Goal: Task Accomplishment & Management: Manage account settings

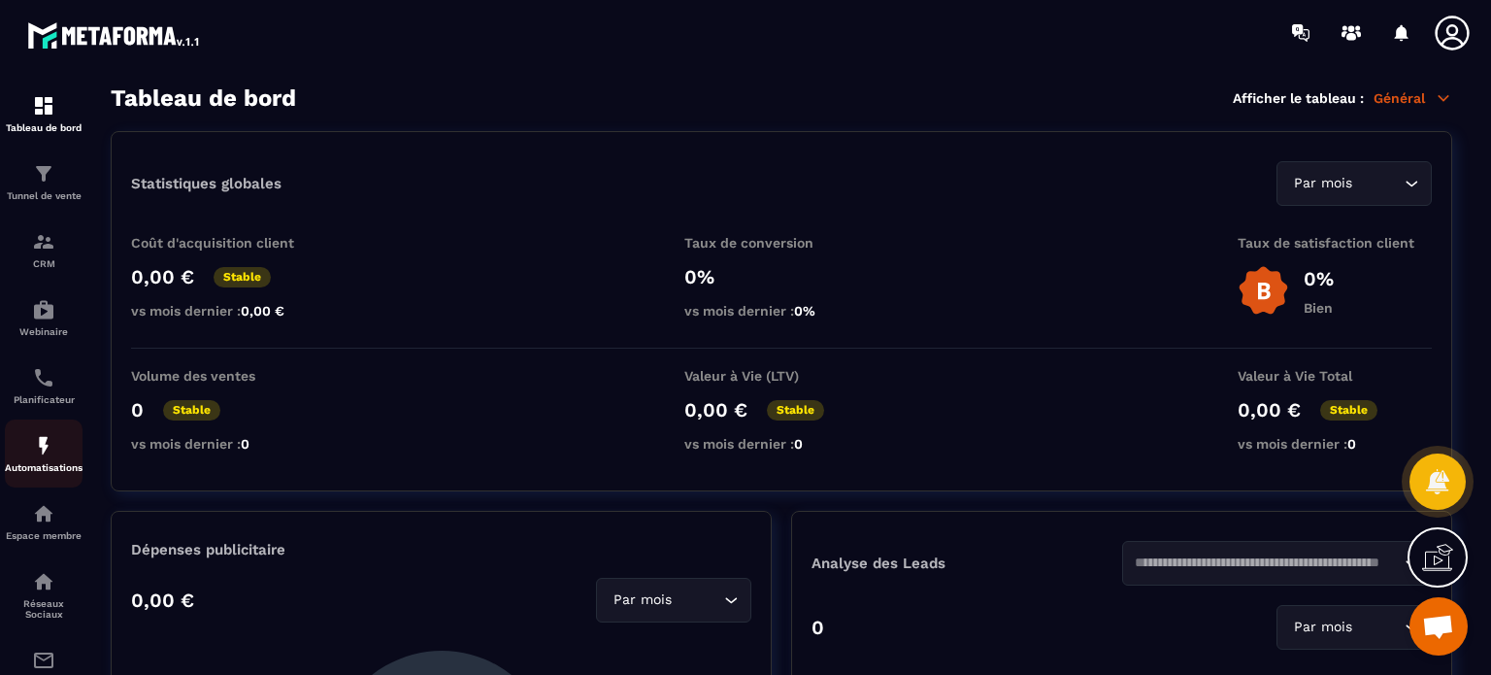
click at [40, 485] on link "Automatisations" at bounding box center [44, 453] width 78 height 68
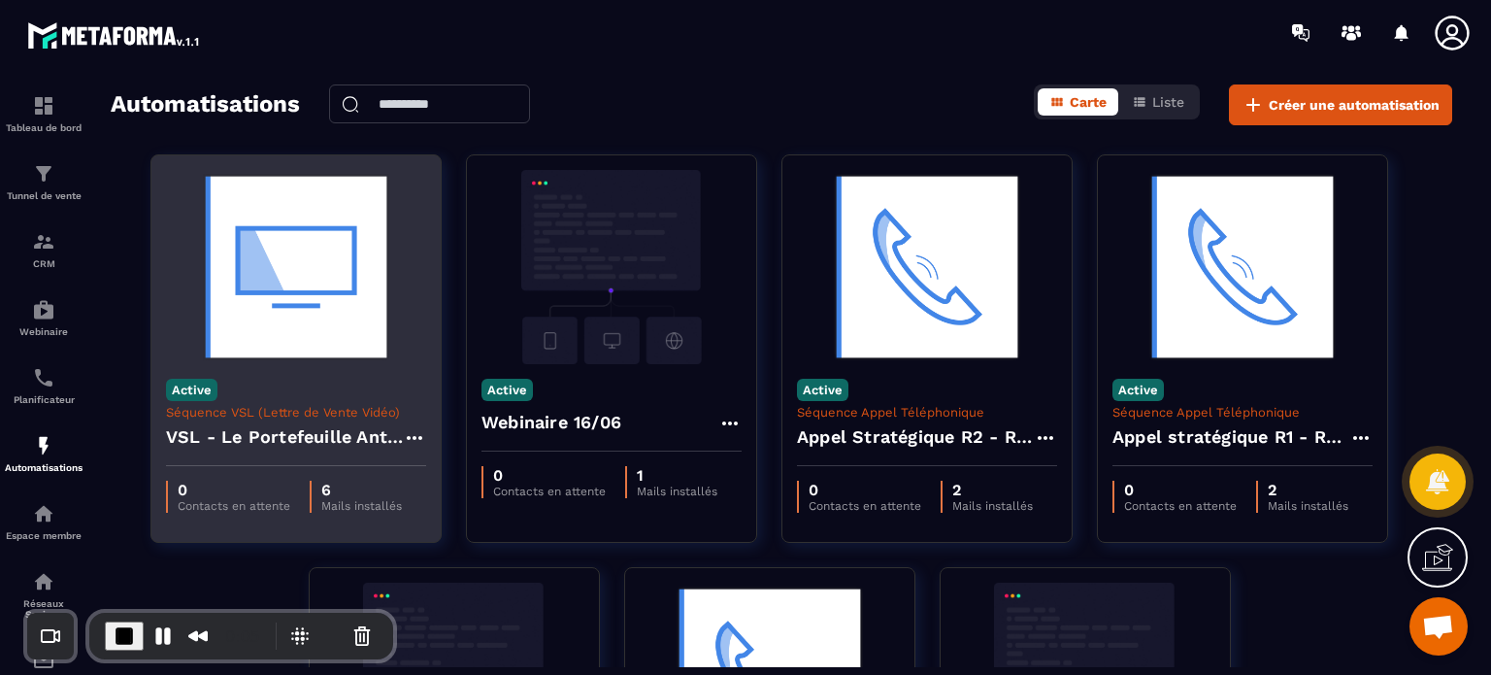
click at [255, 377] on div "Active Séquence VSL (Lettre de Vente Vidéo) VSL - Le Portefeuille Anti-Fragile" at bounding box center [295, 415] width 289 height 102
click at [275, 443] on h4 "VSL - Le Portefeuille Anti-Fragile" at bounding box center [284, 436] width 237 height 27
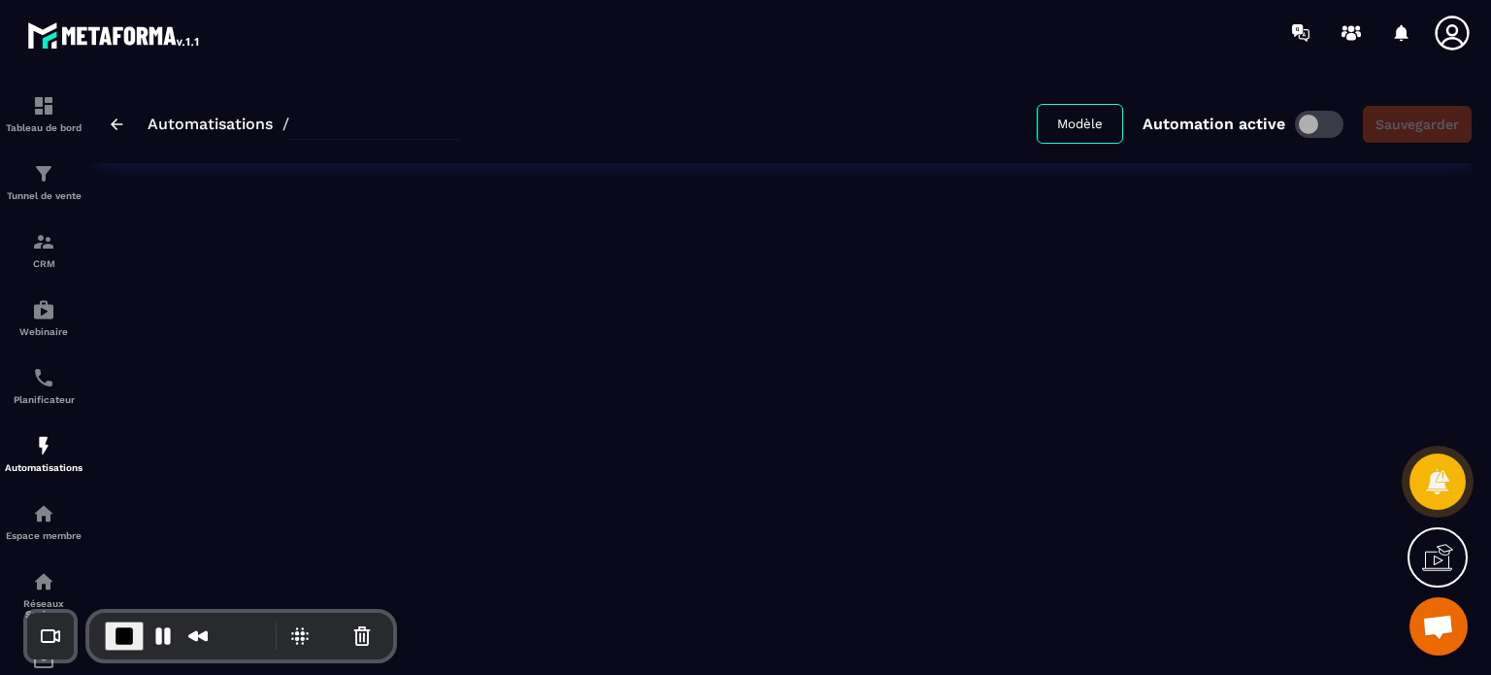
type input "**********"
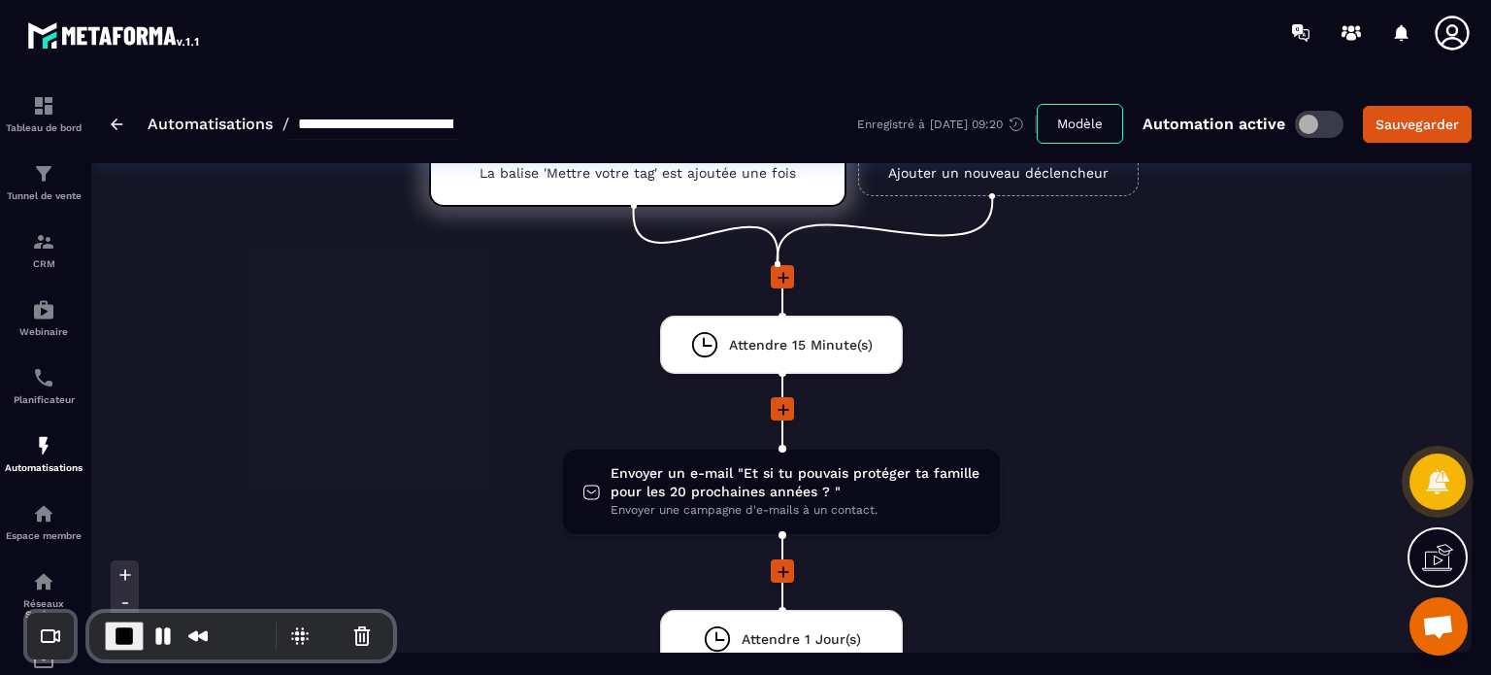
scroll to position [78, 0]
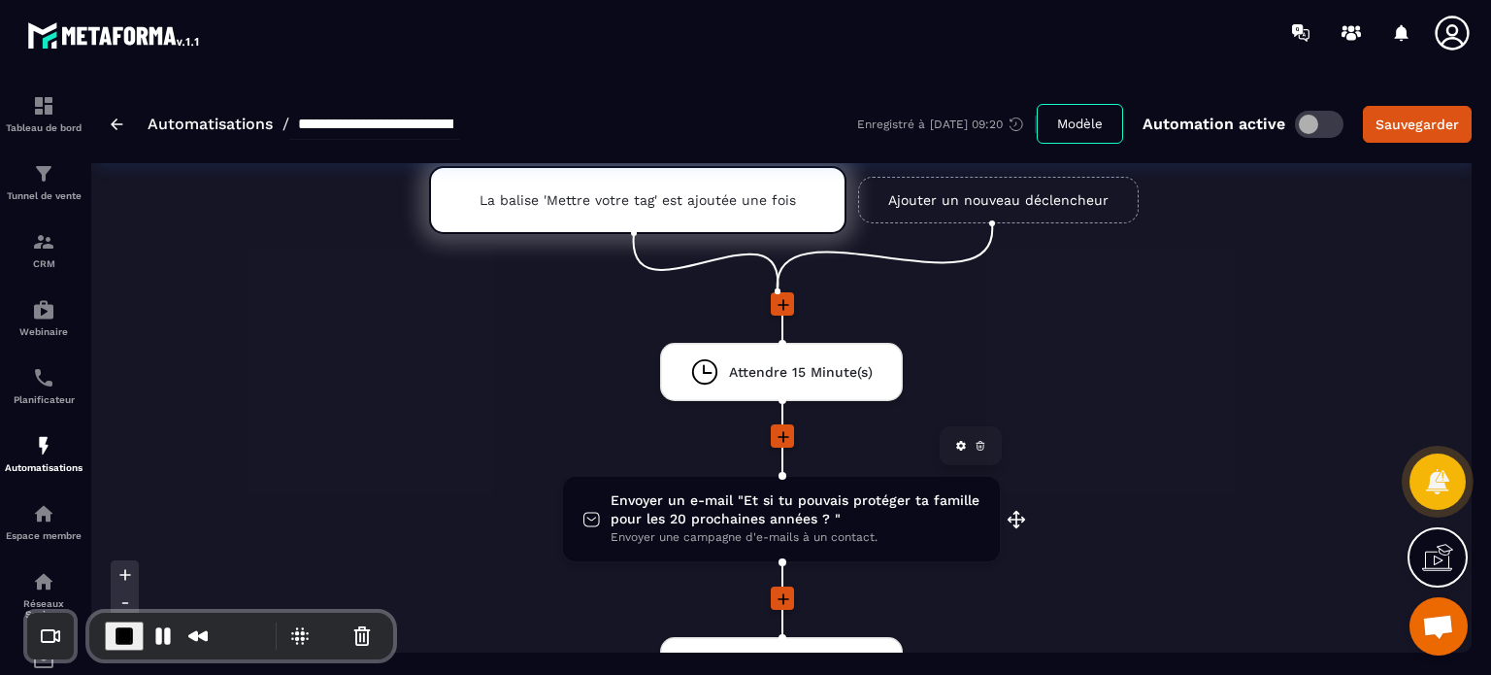
click at [761, 512] on span "Envoyer un e-mail "Et si tu pouvais protéger ta famille pour les 20 prochaines …" at bounding box center [796, 509] width 370 height 37
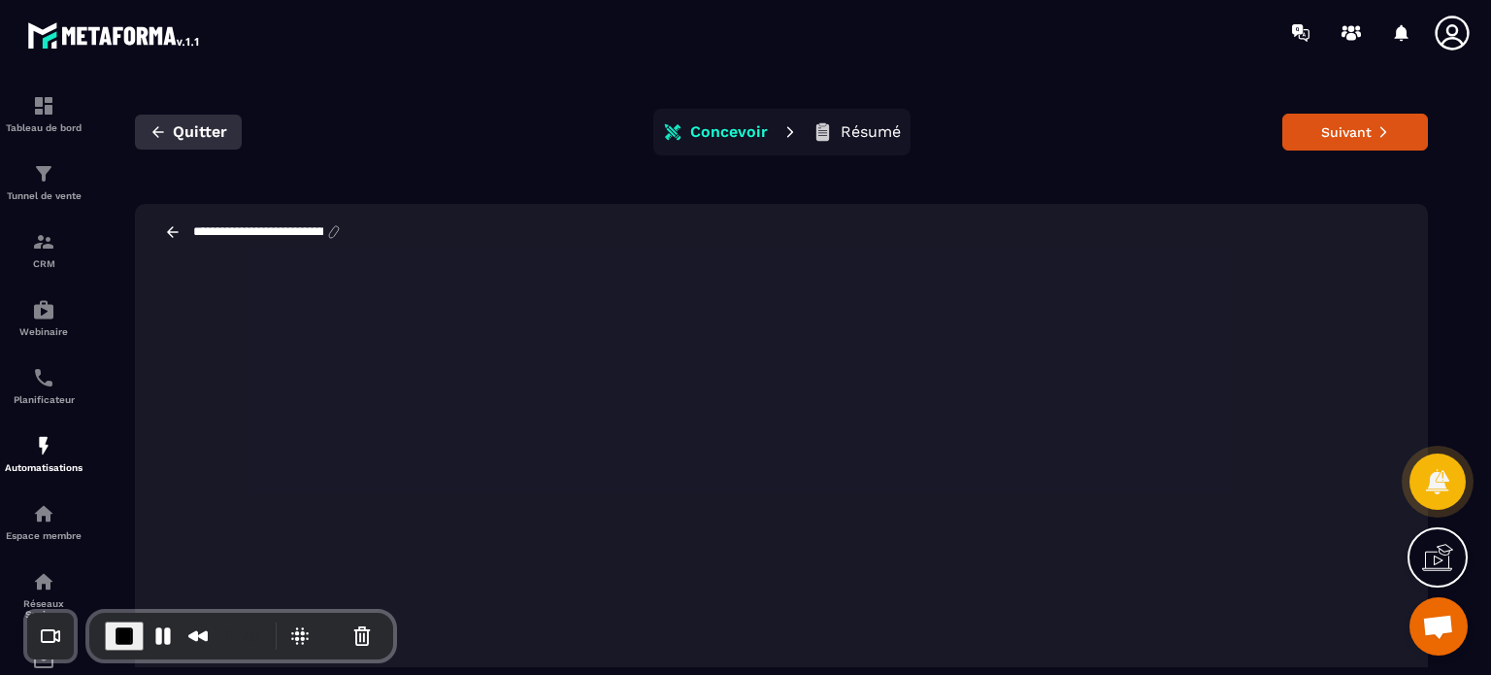
click at [194, 132] on span "Quitter" at bounding box center [200, 131] width 54 height 19
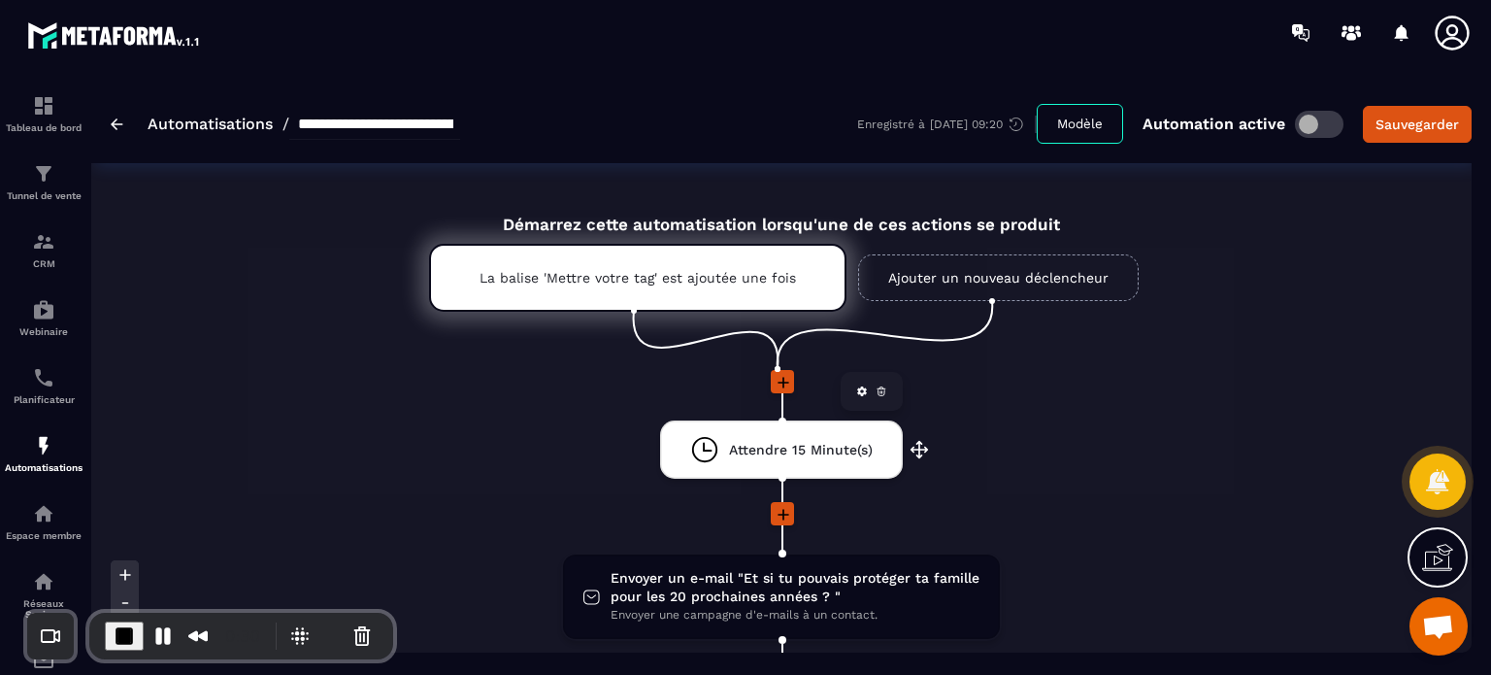
click at [879, 392] on icon at bounding box center [882, 391] width 12 height 12
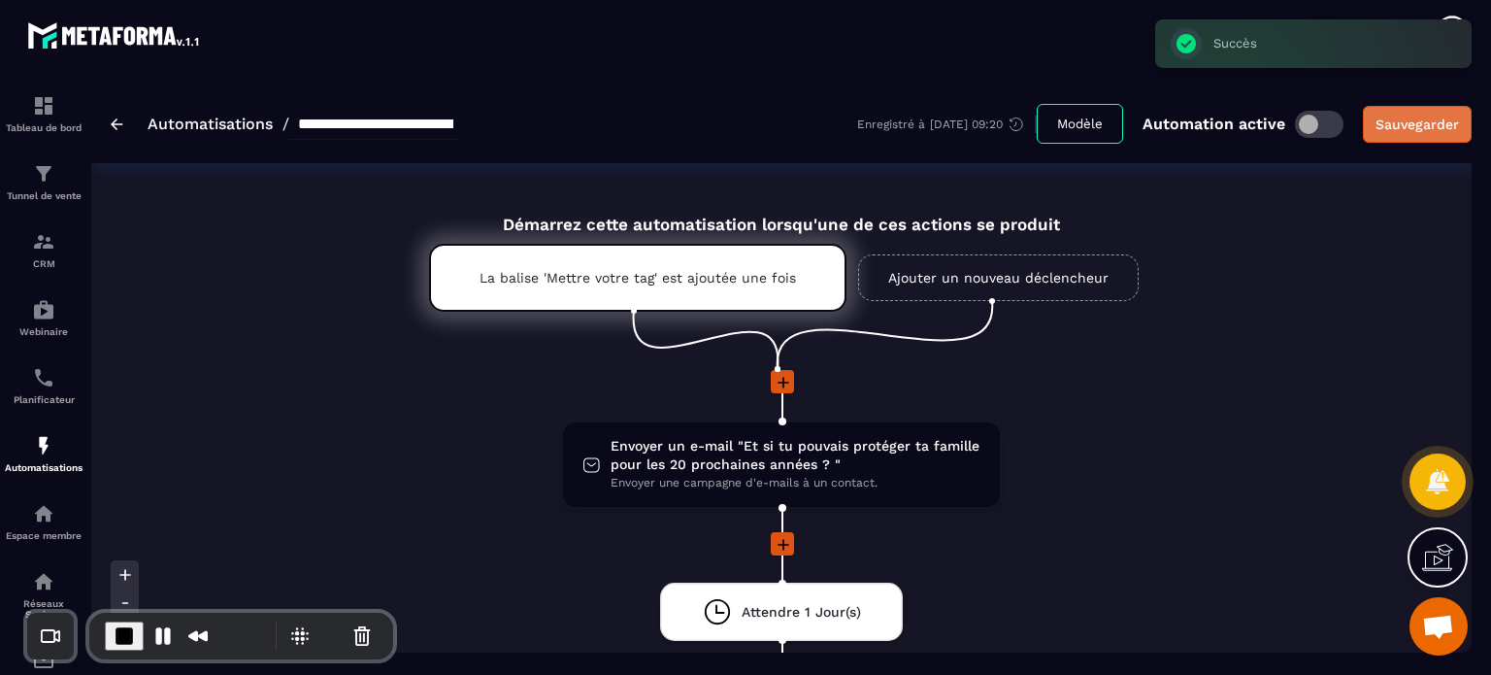
click at [1407, 126] on div "Sauvegarder" at bounding box center [1418, 124] width 84 height 19
click at [43, 259] on p "CRM" at bounding box center [44, 263] width 78 height 11
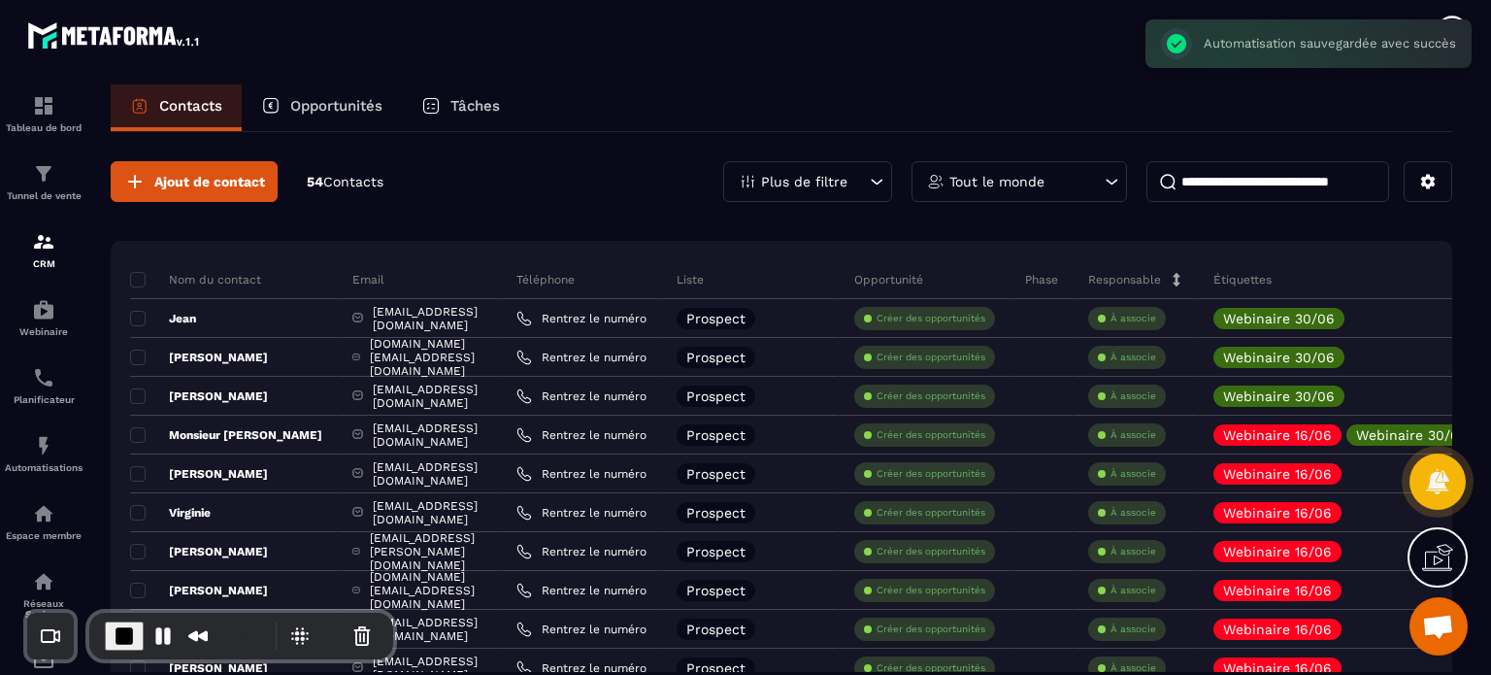
click at [1216, 174] on input at bounding box center [1268, 181] width 243 height 41
type input "*"
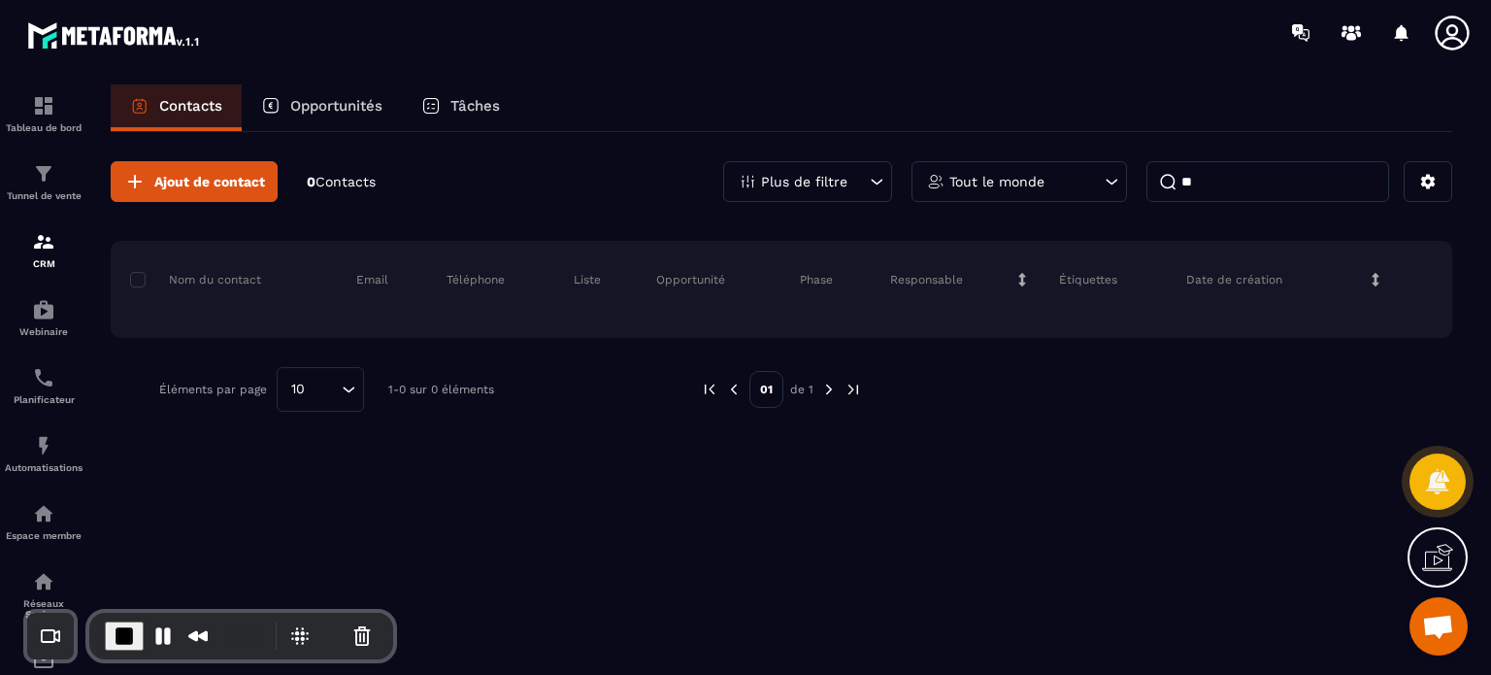
type input "*"
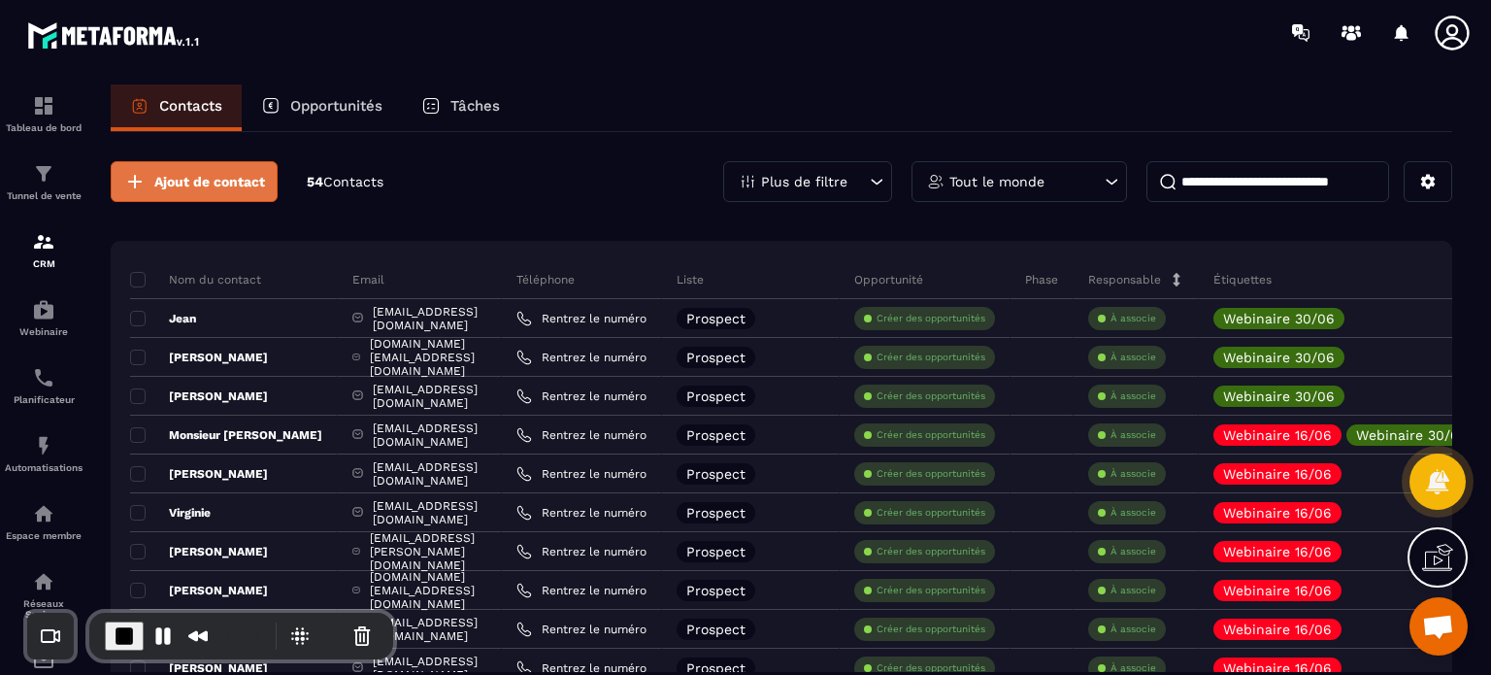
click at [183, 199] on button "Ajout de contact" at bounding box center [194, 181] width 167 height 41
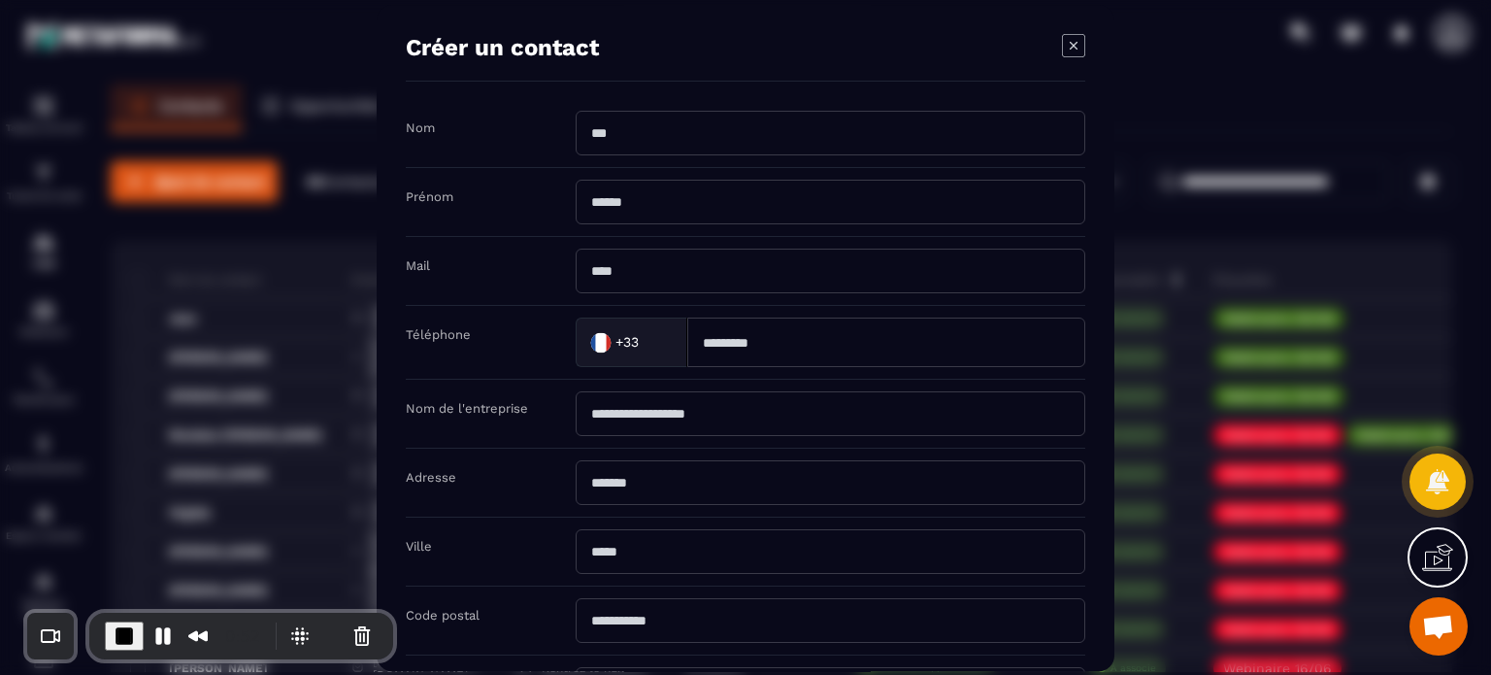
click at [628, 280] on input "Modal window" at bounding box center [831, 271] width 510 height 45
type input "**********"
click at [622, 127] on input "Modal window" at bounding box center [831, 133] width 510 height 45
type input "****"
click at [605, 199] on input "Modal window" at bounding box center [831, 202] width 510 height 45
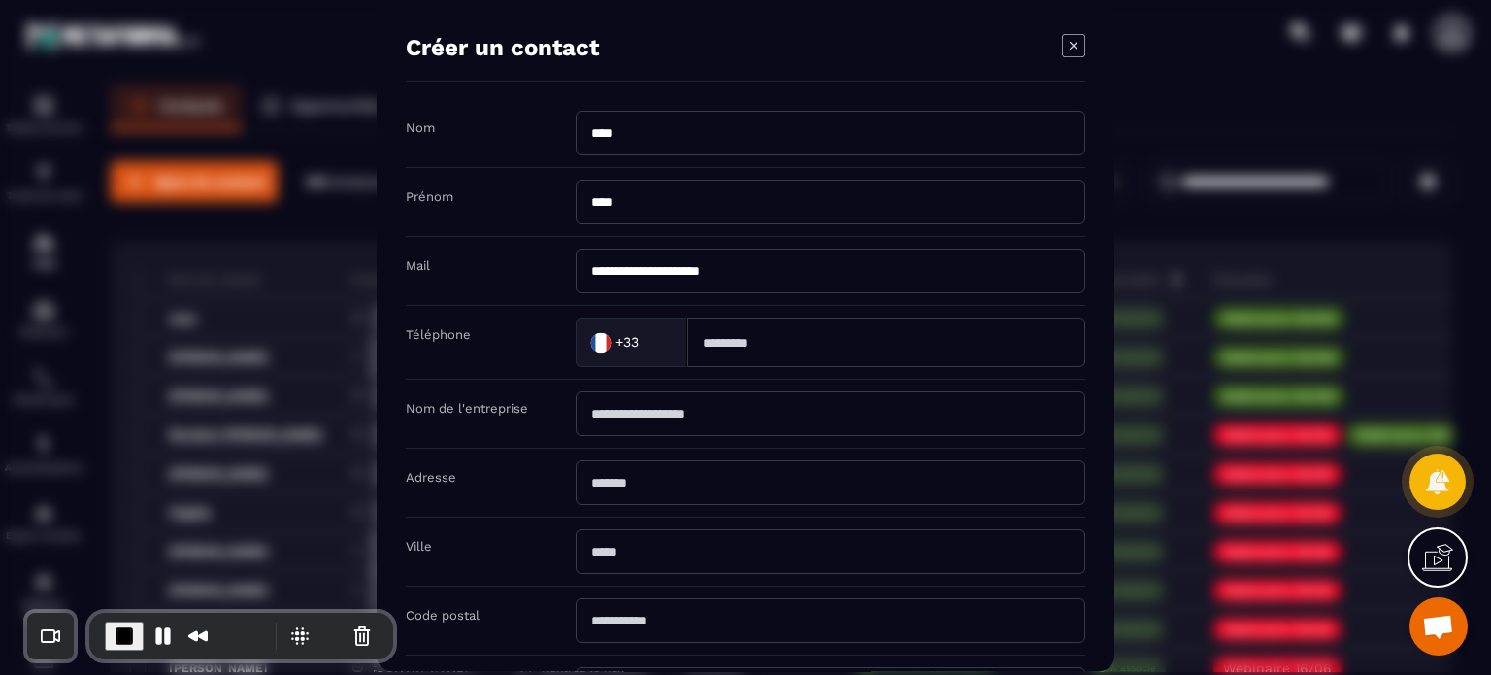
type input "****"
click at [552, 201] on div "Prénom" at bounding box center [491, 195] width 170 height 18
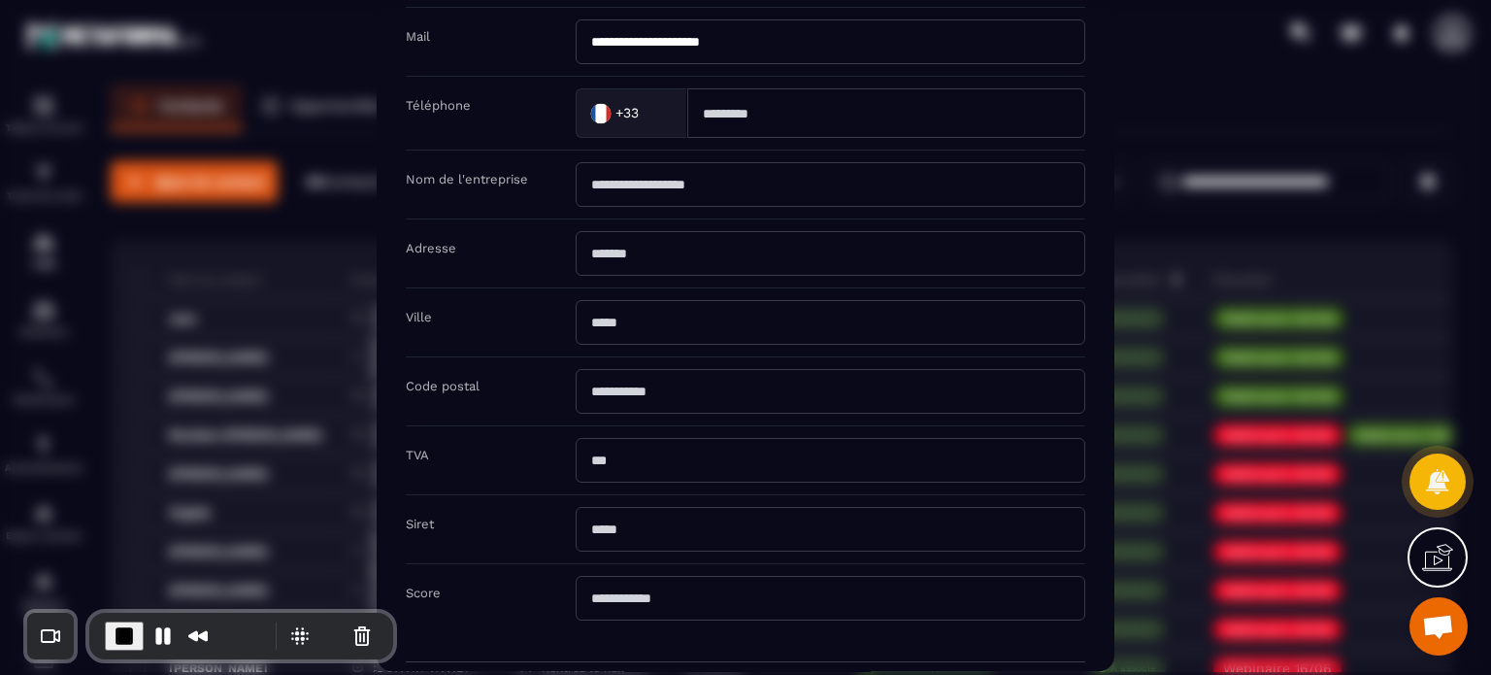
scroll to position [309, 0]
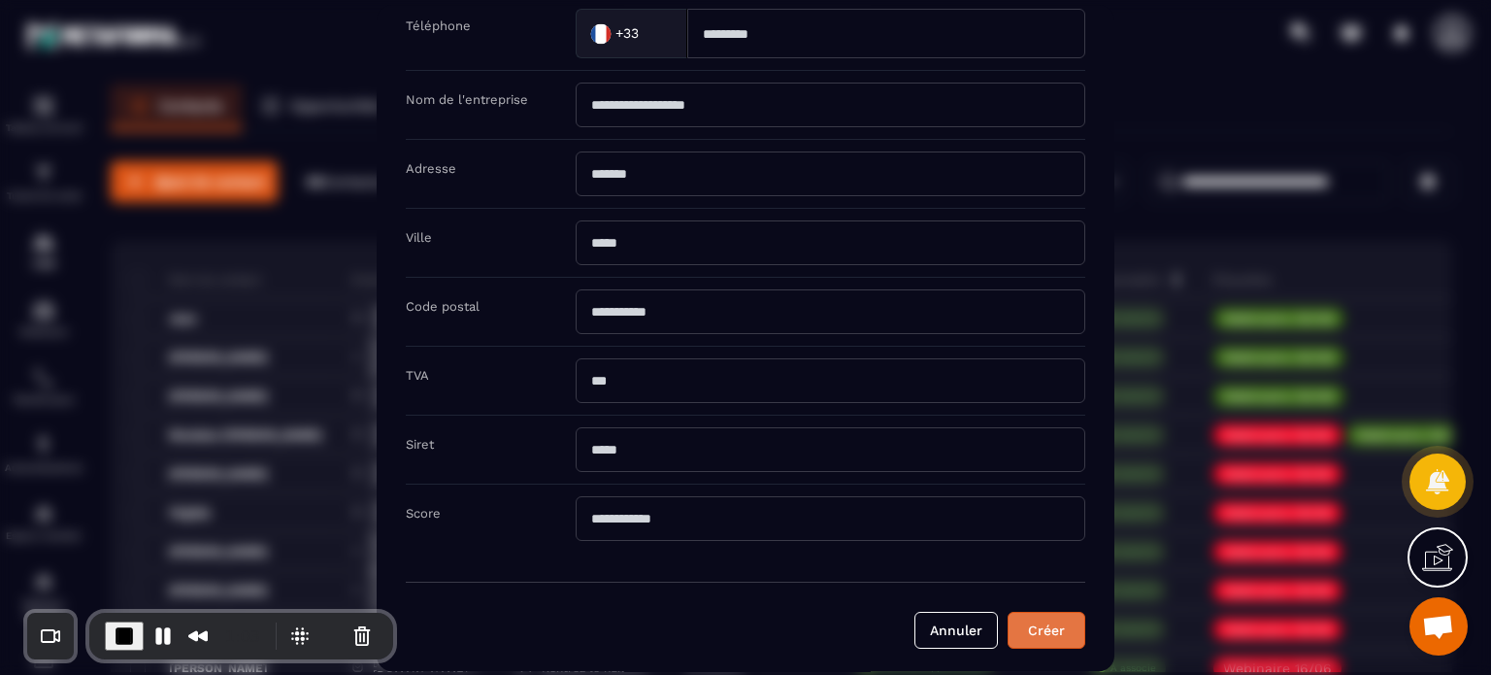
click at [1071, 625] on button "Créer" at bounding box center [1047, 630] width 78 height 37
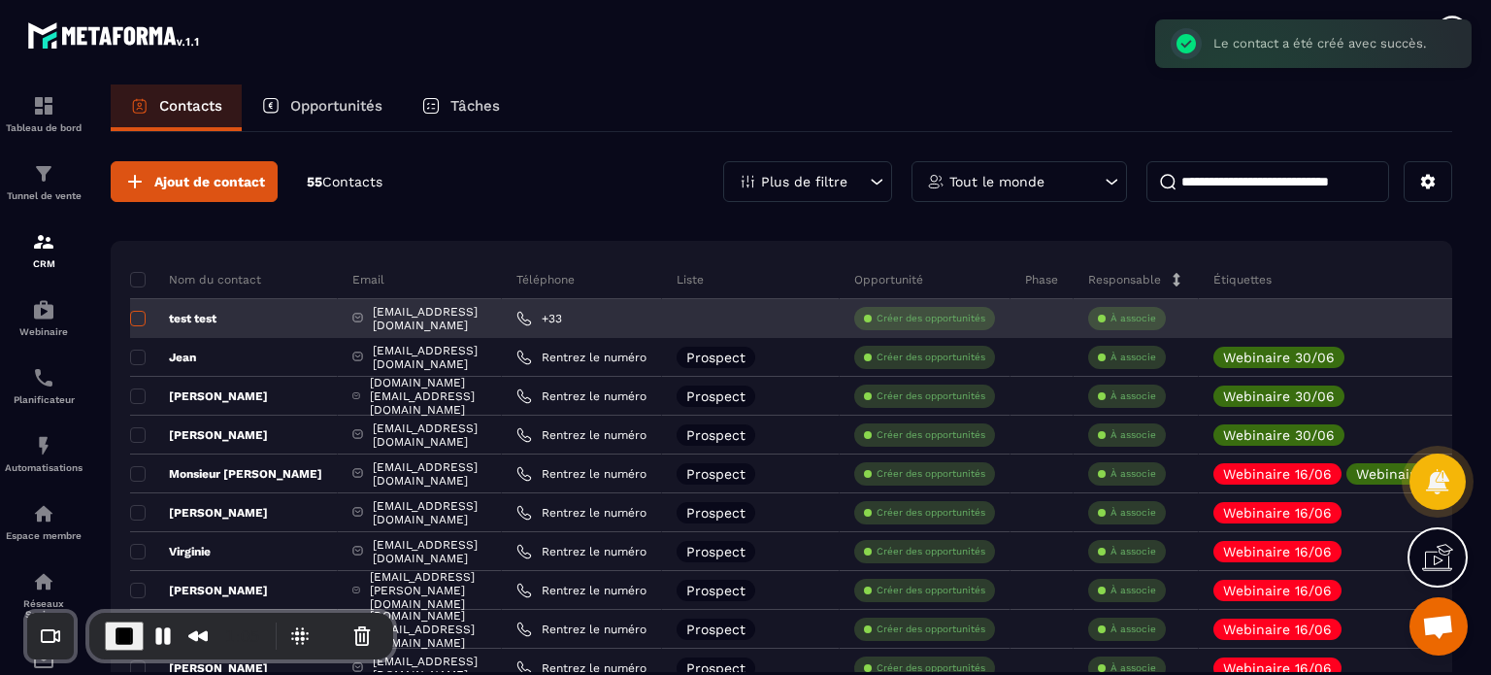
click at [142, 318] on span at bounding box center [138, 319] width 16 height 16
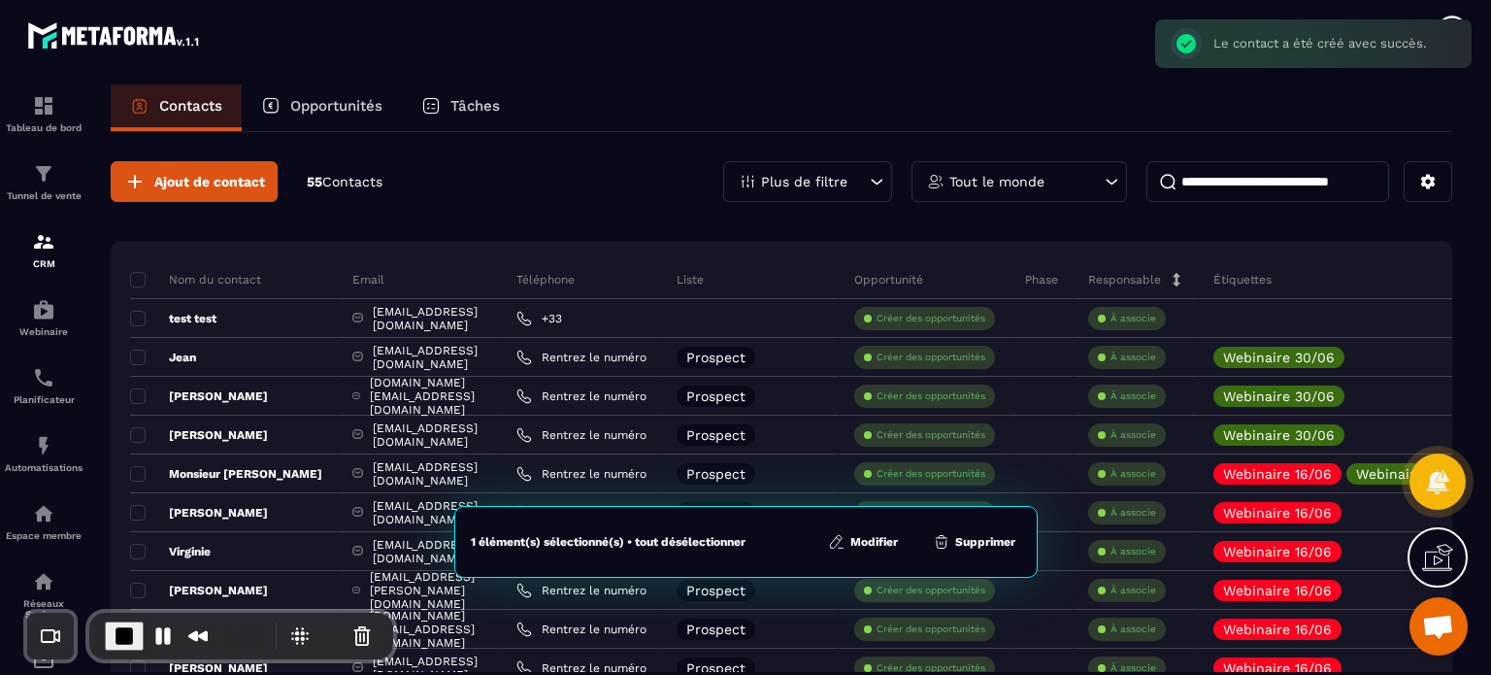
click at [855, 543] on button "Modifier" at bounding box center [863, 541] width 82 height 19
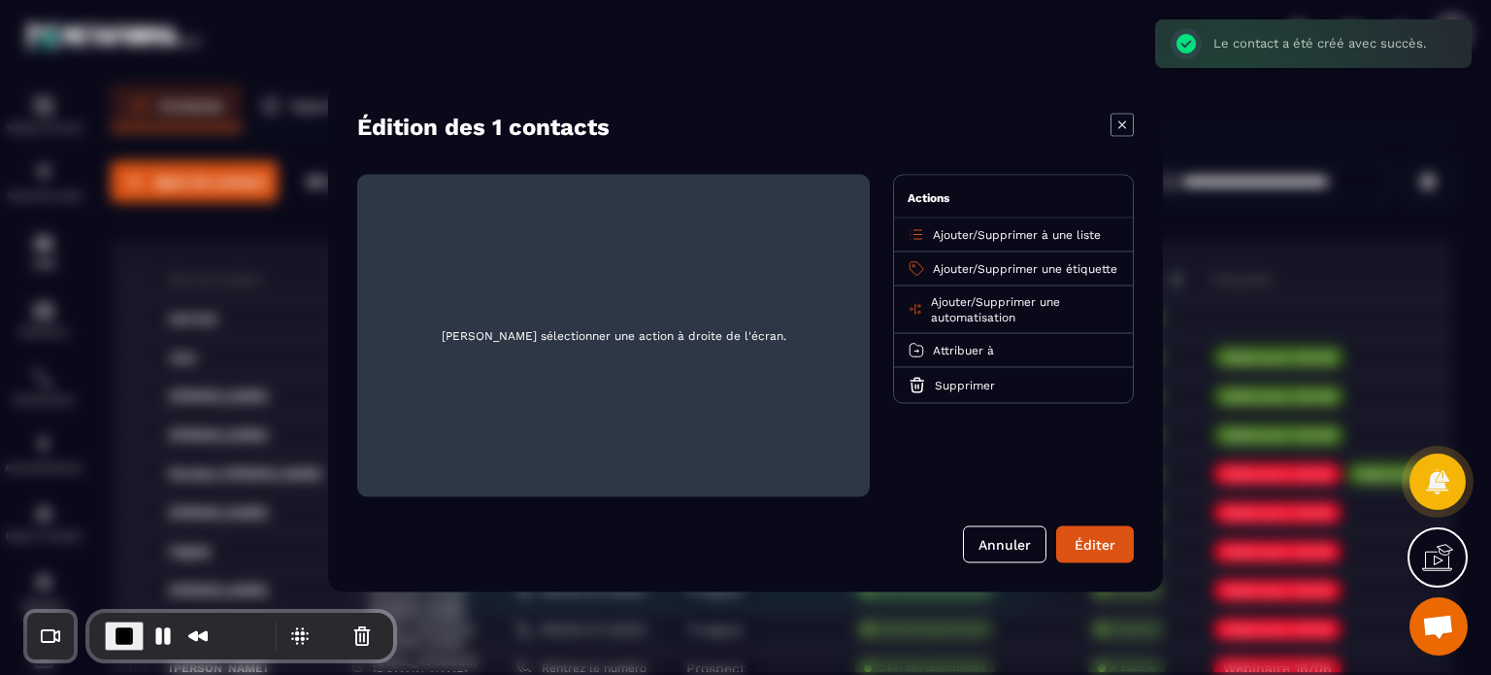
click at [953, 308] on span "Ajouter" at bounding box center [951, 301] width 40 height 14
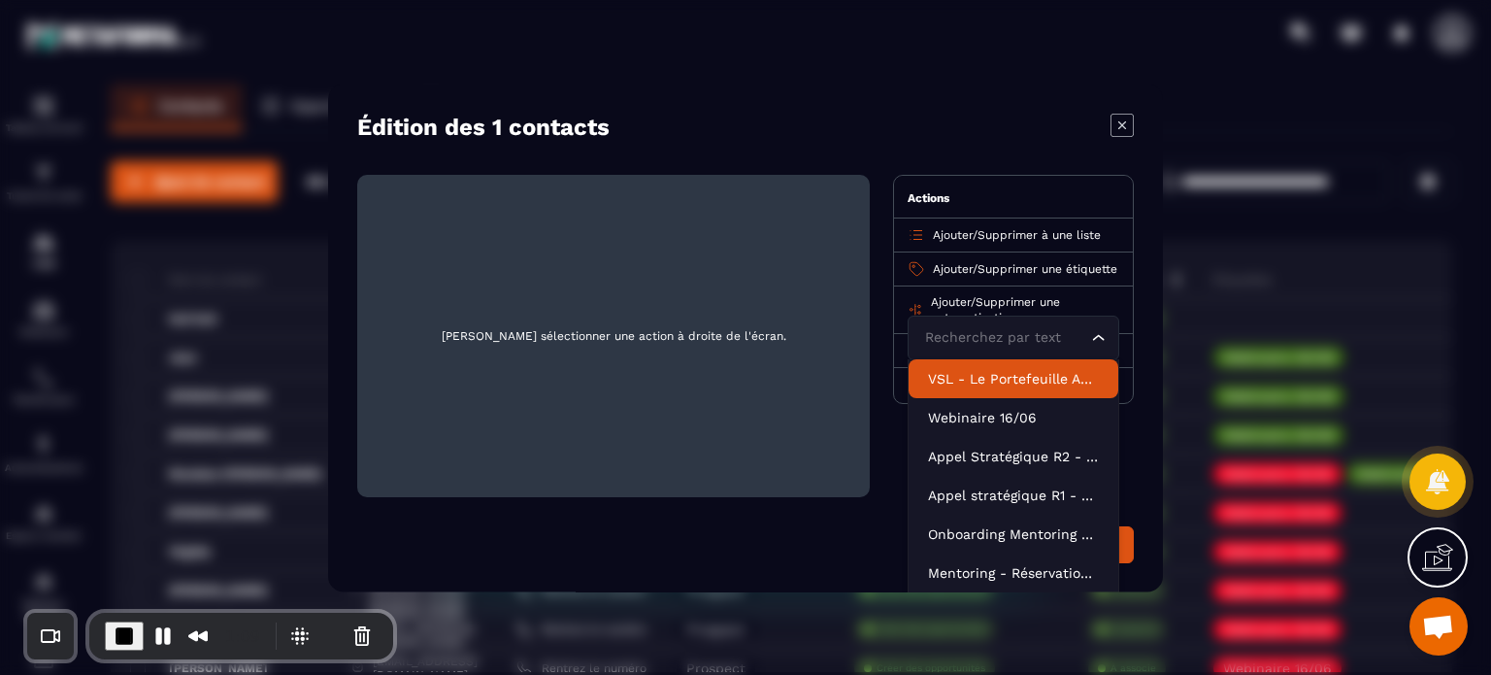
click at [953, 387] on p "VSL - Le Portefeuille Anti-Fragile" at bounding box center [1013, 377] width 171 height 19
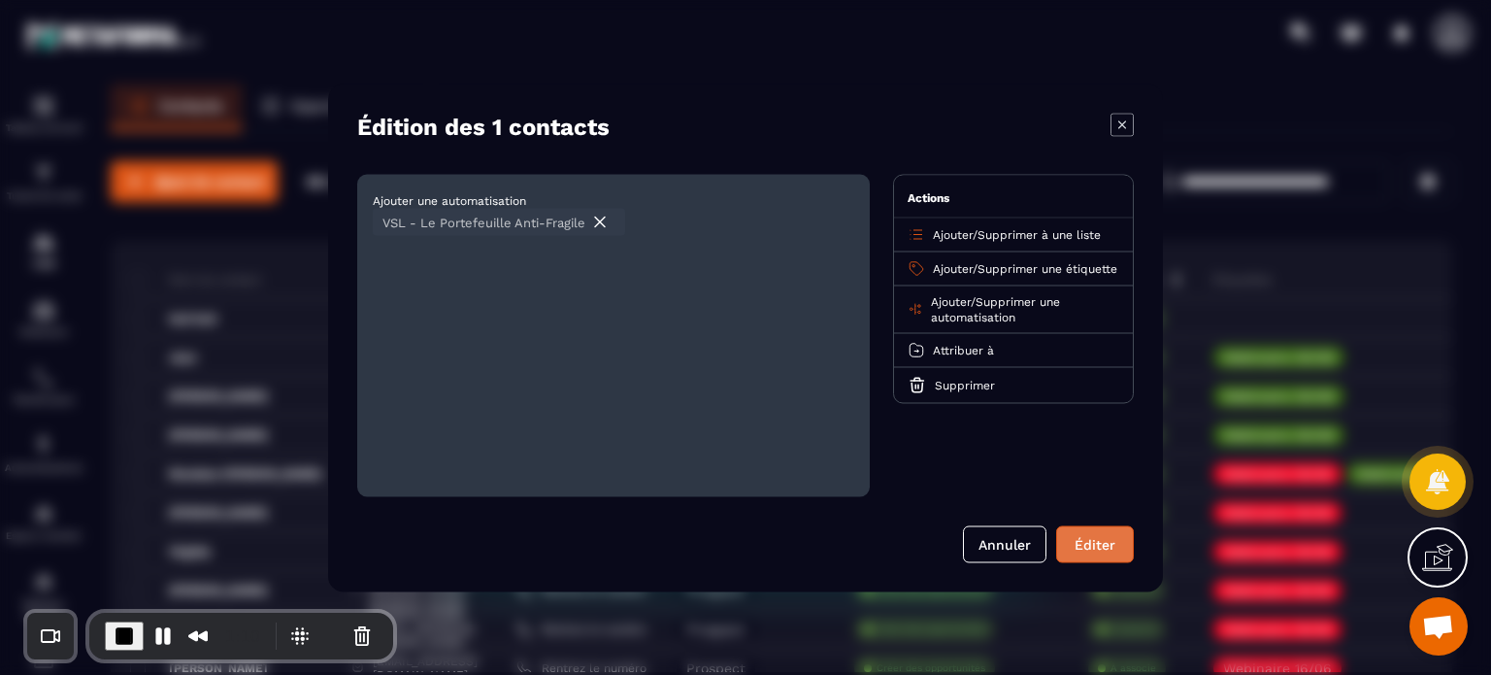
click at [1077, 543] on div "Éditer" at bounding box center [1095, 543] width 52 height 19
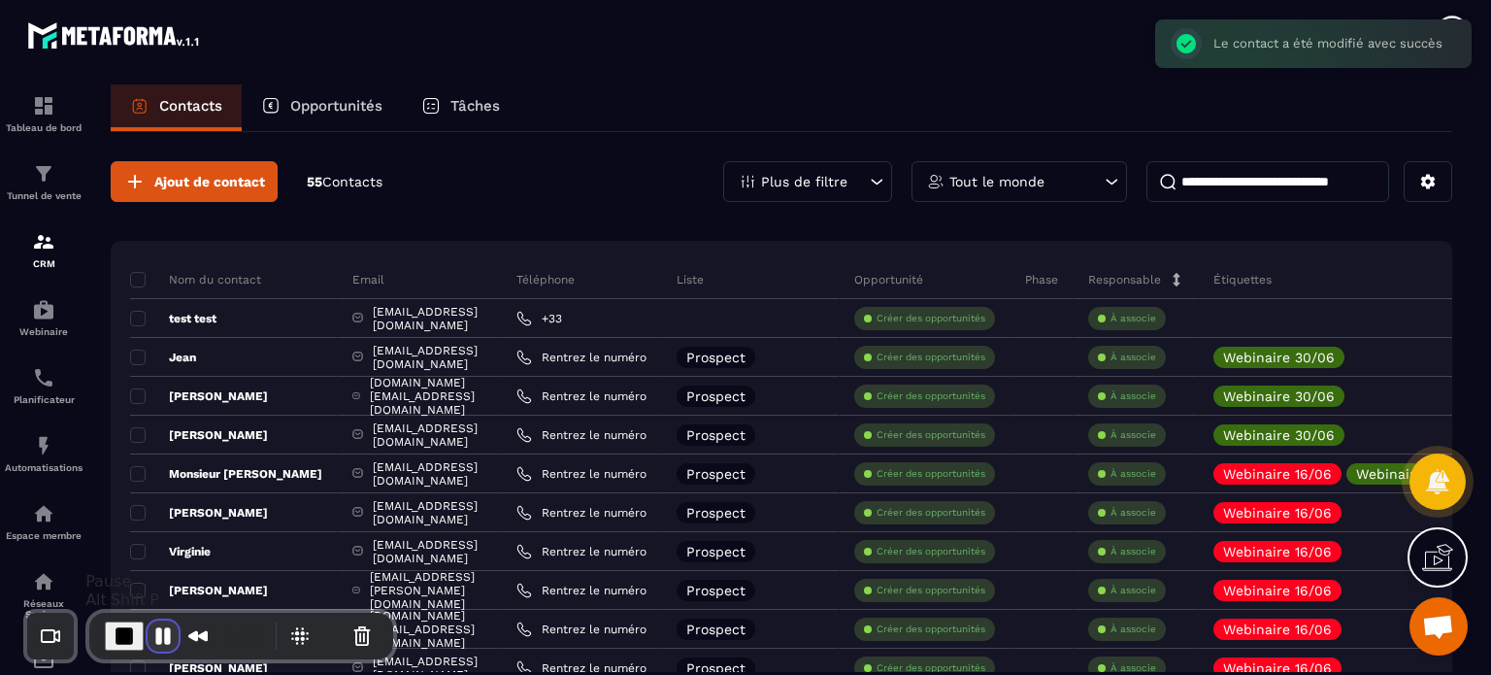
click at [151, 646] on button "Pause Recording" at bounding box center [163, 635] width 31 height 31
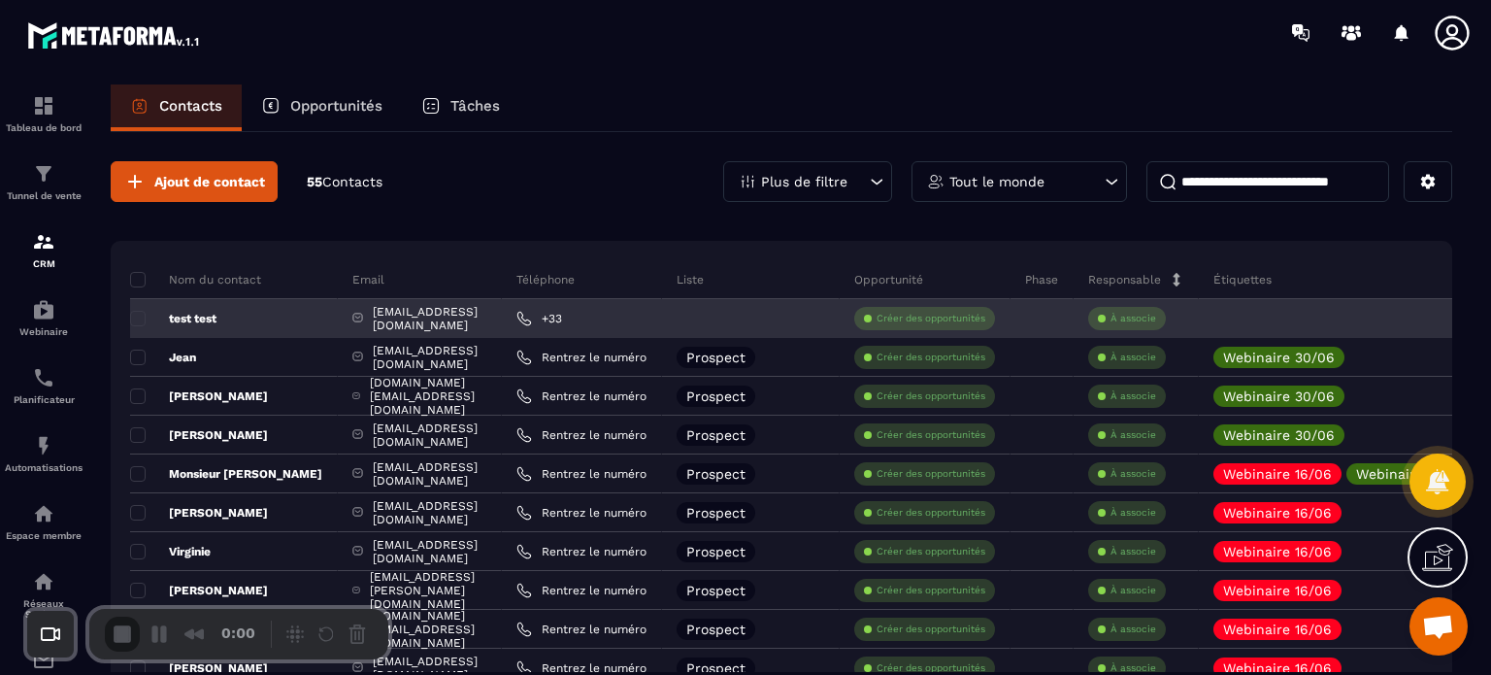
click at [130, 312] on p "test test" at bounding box center [173, 319] width 86 height 16
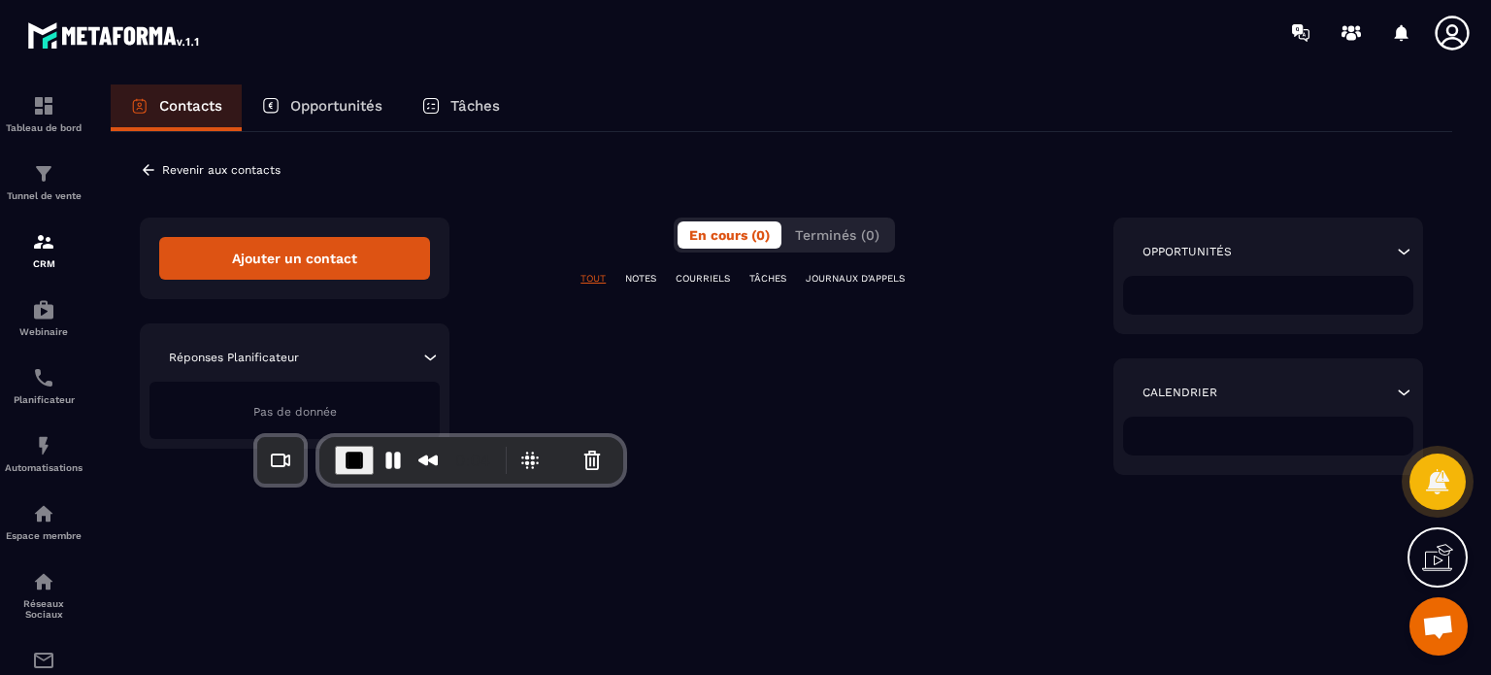
drag, startPoint x: 262, startPoint y: 613, endPoint x: 494, endPoint y: 437, distance: 291.1
click at [494, 437] on div "0:04" at bounding box center [471, 460] width 304 height 47
click at [42, 446] on img at bounding box center [43, 445] width 23 height 23
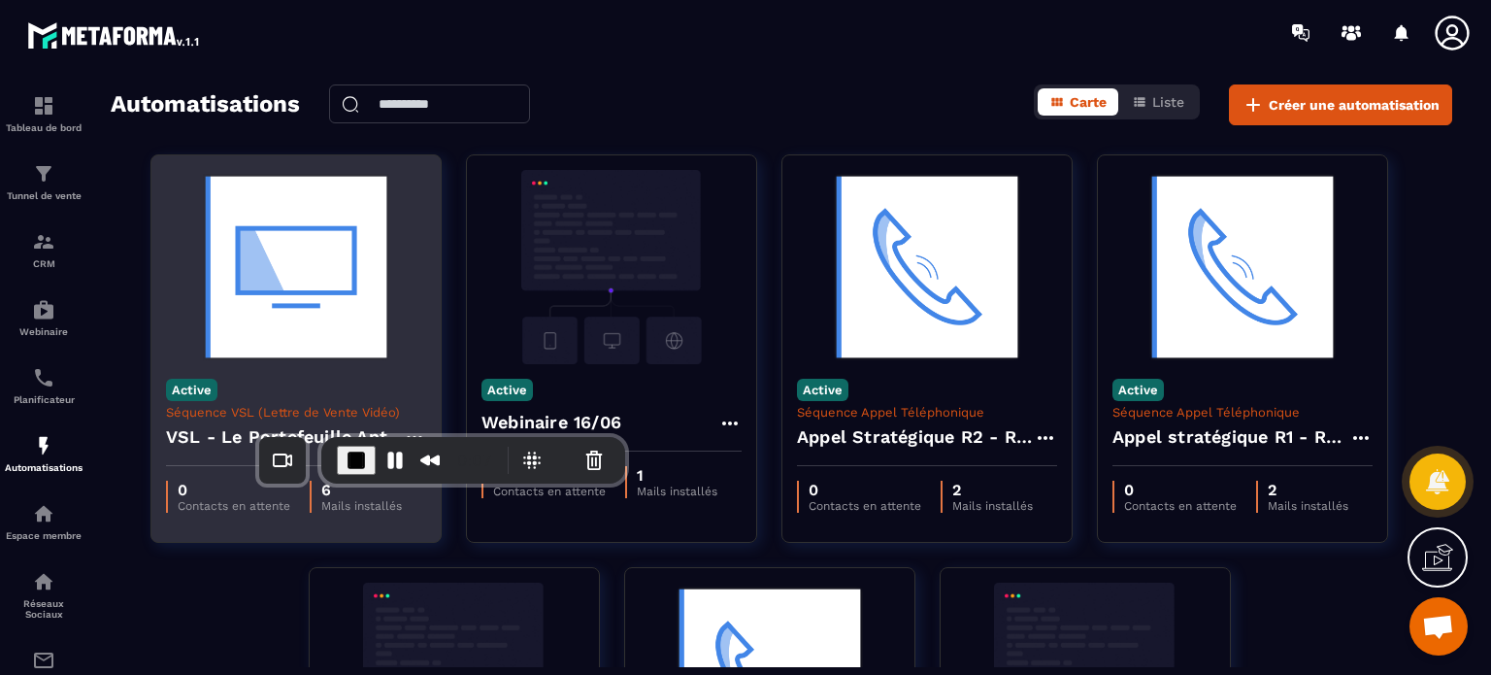
click at [201, 431] on h4 "VSL - Le Portefeuille Anti-Fragile" at bounding box center [284, 436] width 237 height 27
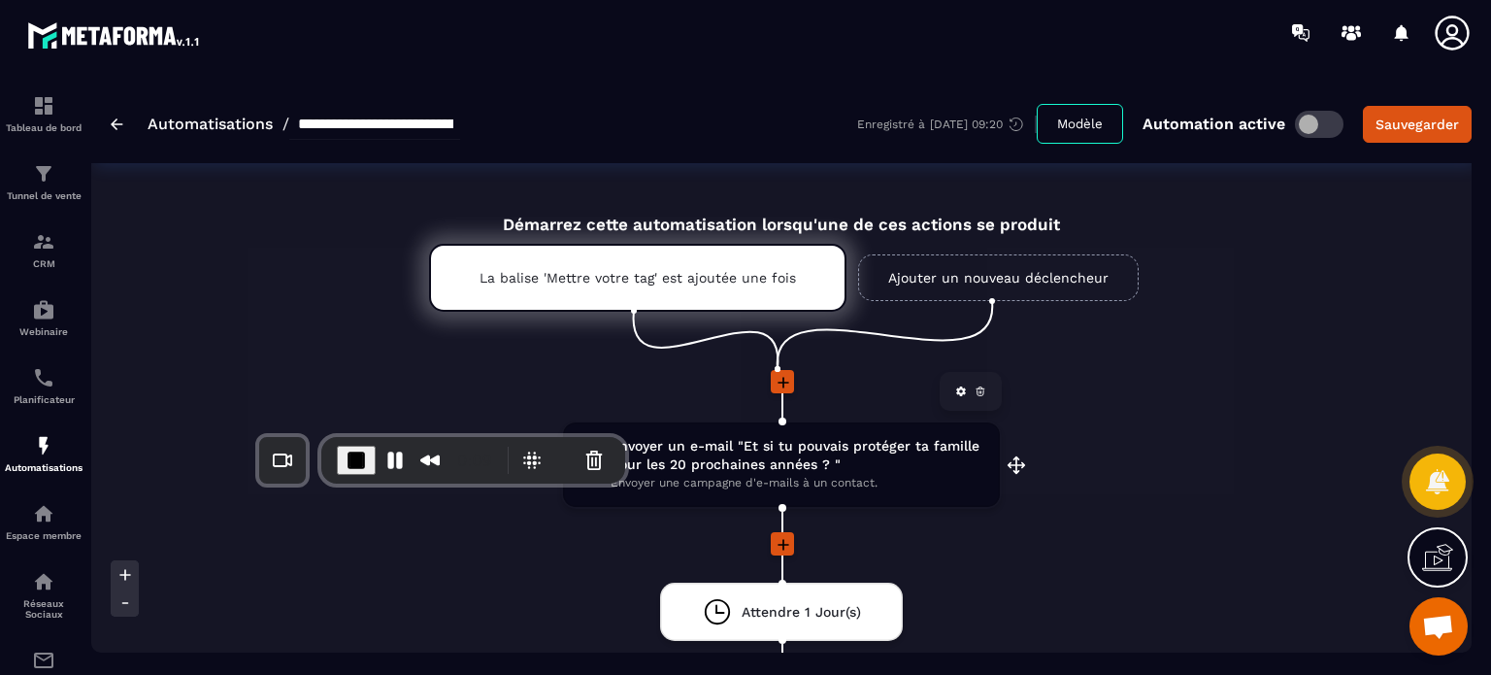
click at [778, 453] on span "Envoyer un e-mail "Et si tu pouvais protéger ta famille pour les 20 prochaines …" at bounding box center [796, 455] width 370 height 37
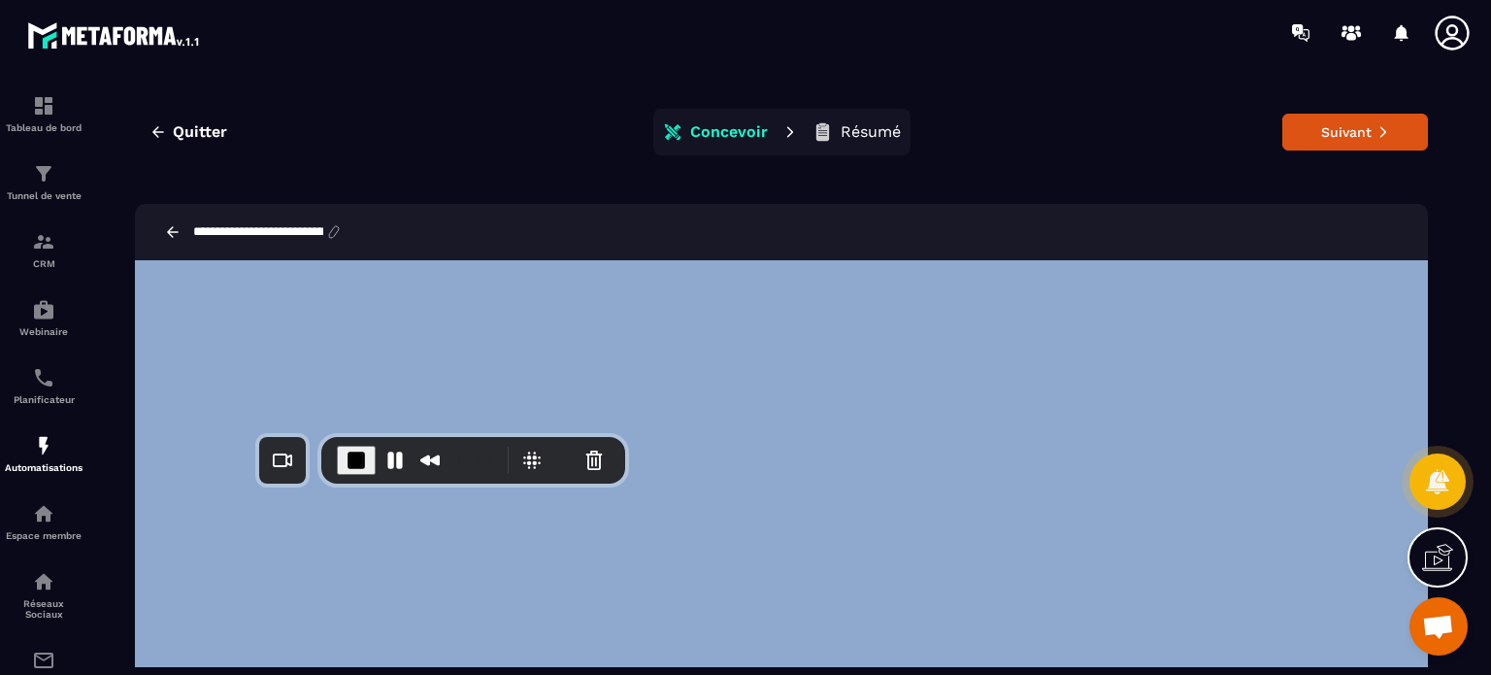
drag, startPoint x: 1452, startPoint y: 349, endPoint x: 1464, endPoint y: 558, distance: 210.1
click at [1464, 558] on div "**********" at bounding box center [745, 337] width 1491 height 675
click at [1372, 140] on button "Suivant" at bounding box center [1356, 132] width 146 height 37
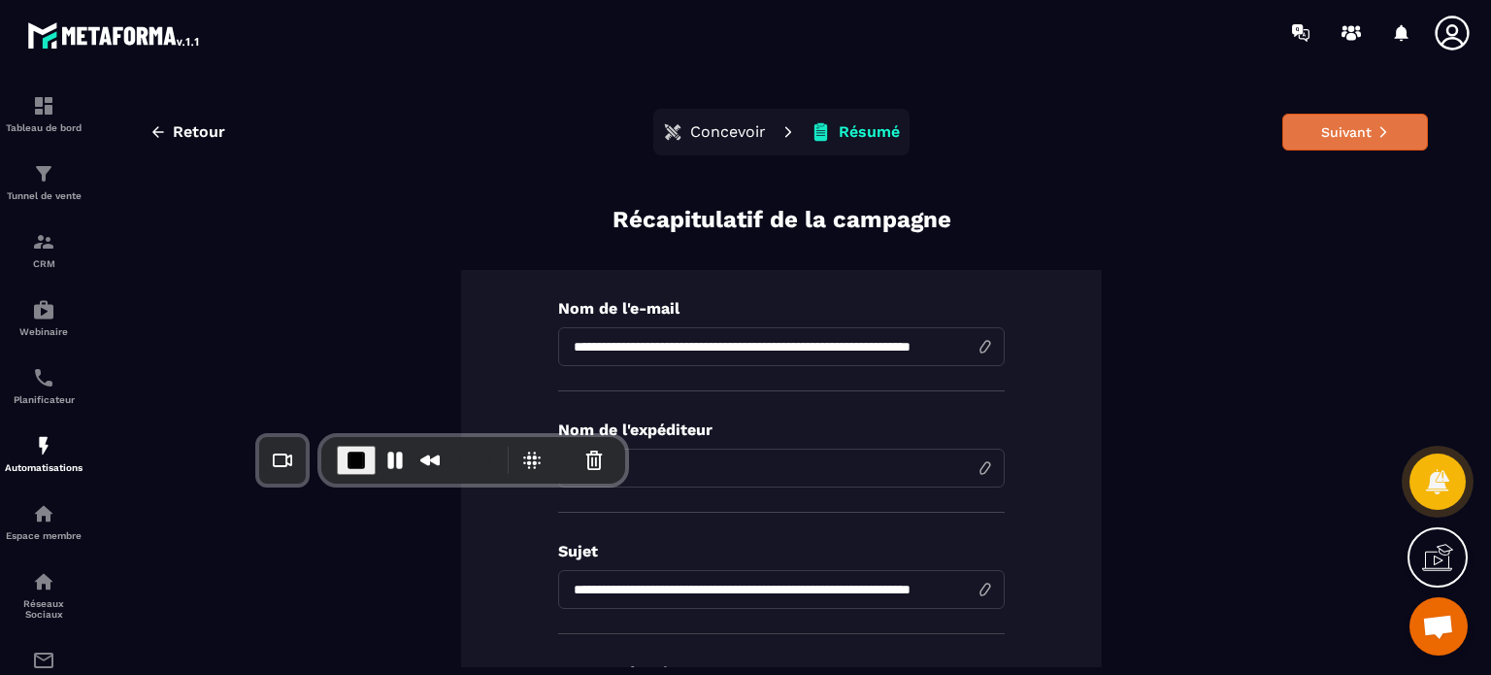
click at [1358, 142] on button "Suivant" at bounding box center [1356, 132] width 146 height 37
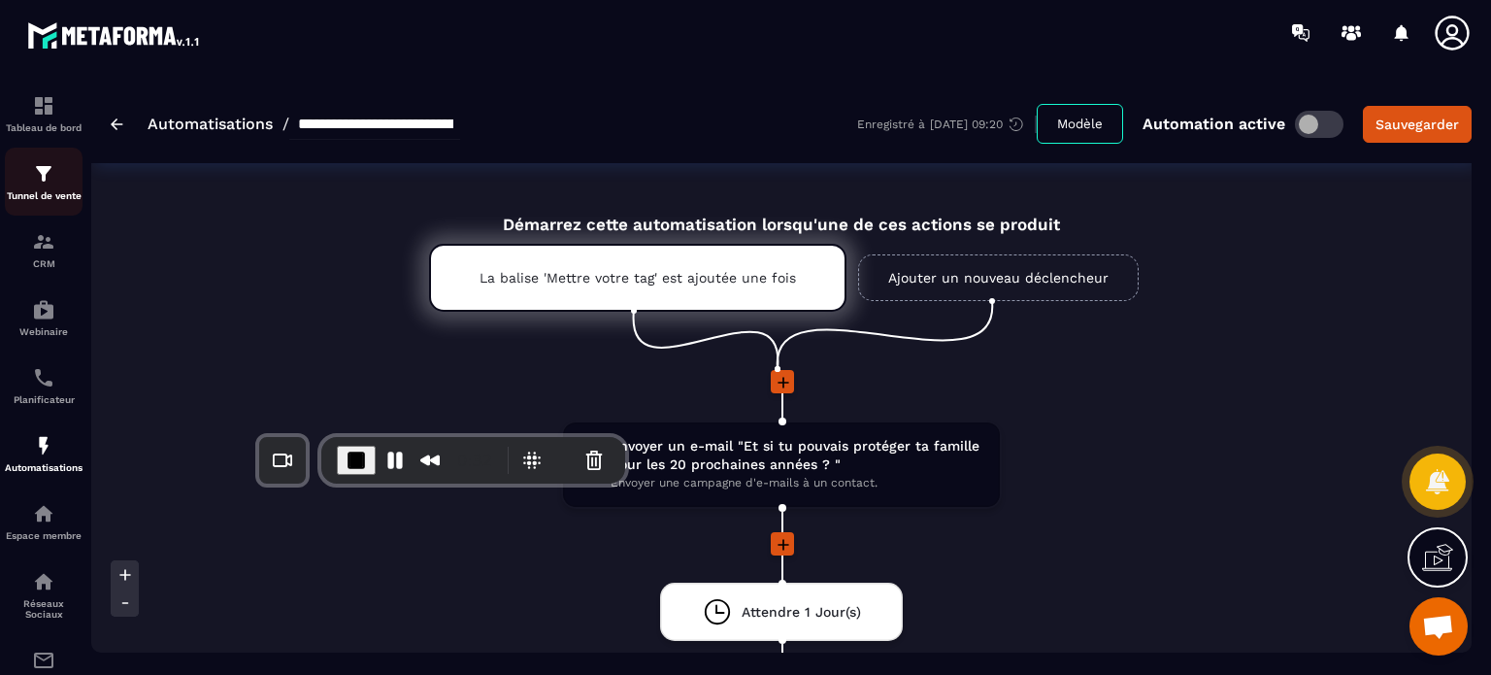
click at [33, 180] on img at bounding box center [43, 173] width 23 height 23
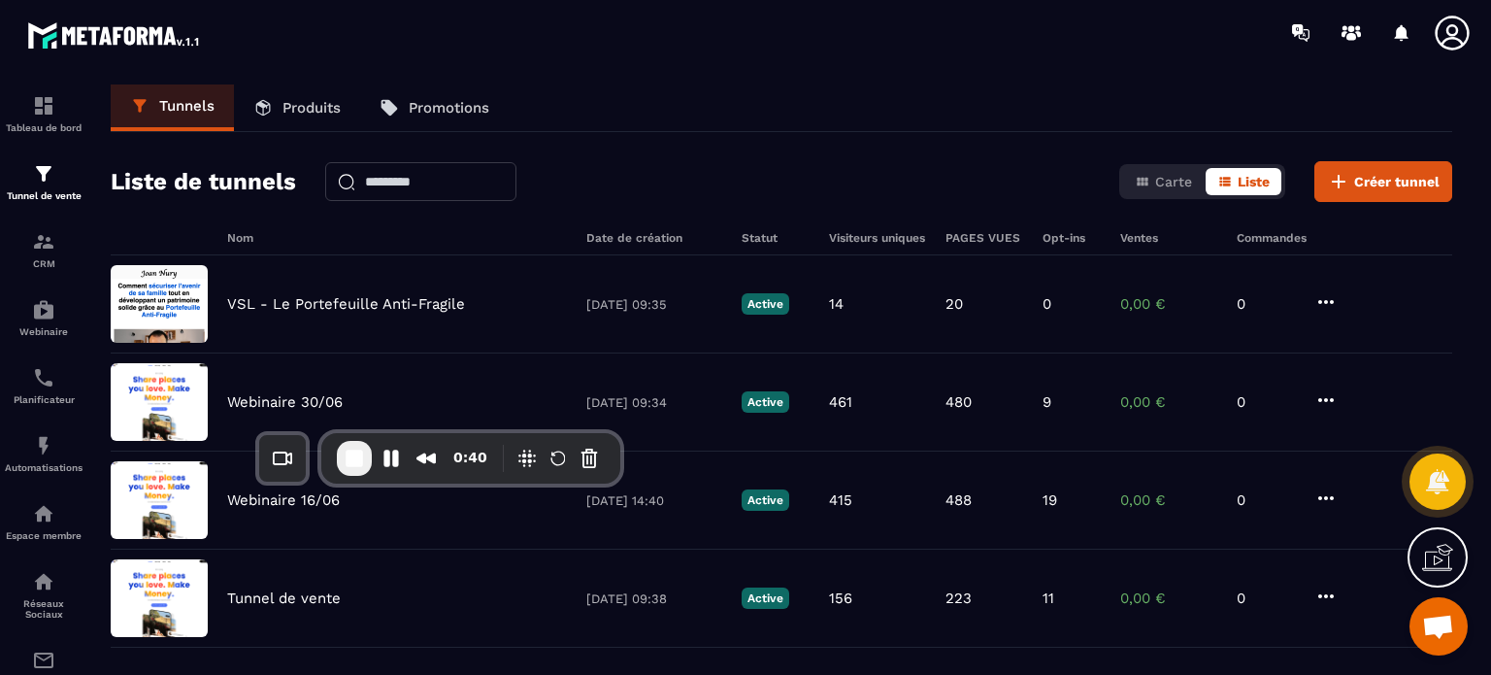
click at [1453, 42] on icon at bounding box center [1452, 33] width 39 height 39
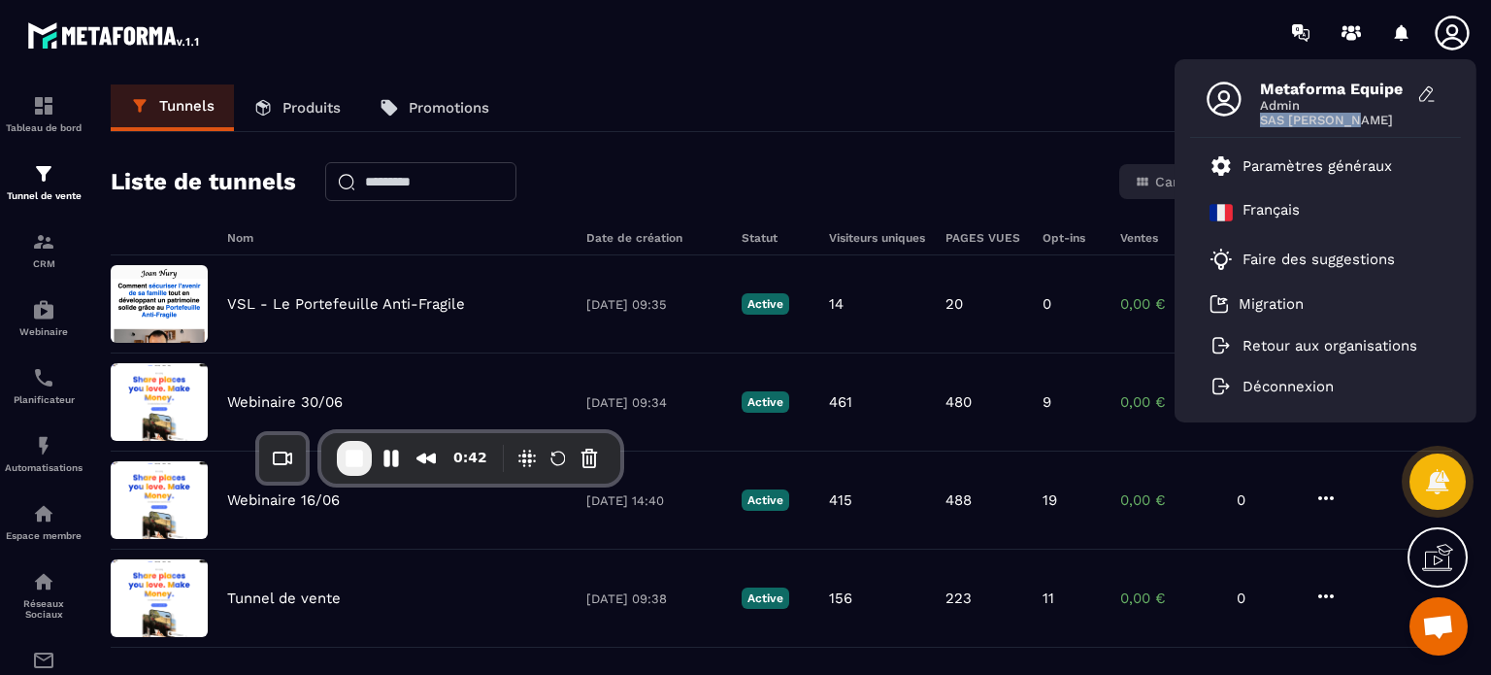
drag, startPoint x: 1389, startPoint y: 127, endPoint x: 1252, endPoint y: 130, distance: 137.9
click at [1252, 130] on div "Metaforma Equipe Admin SAS JOAN NURY" at bounding box center [1325, 104] width 271 height 68
click at [355, 453] on span "End Recording" at bounding box center [354, 458] width 23 height 23
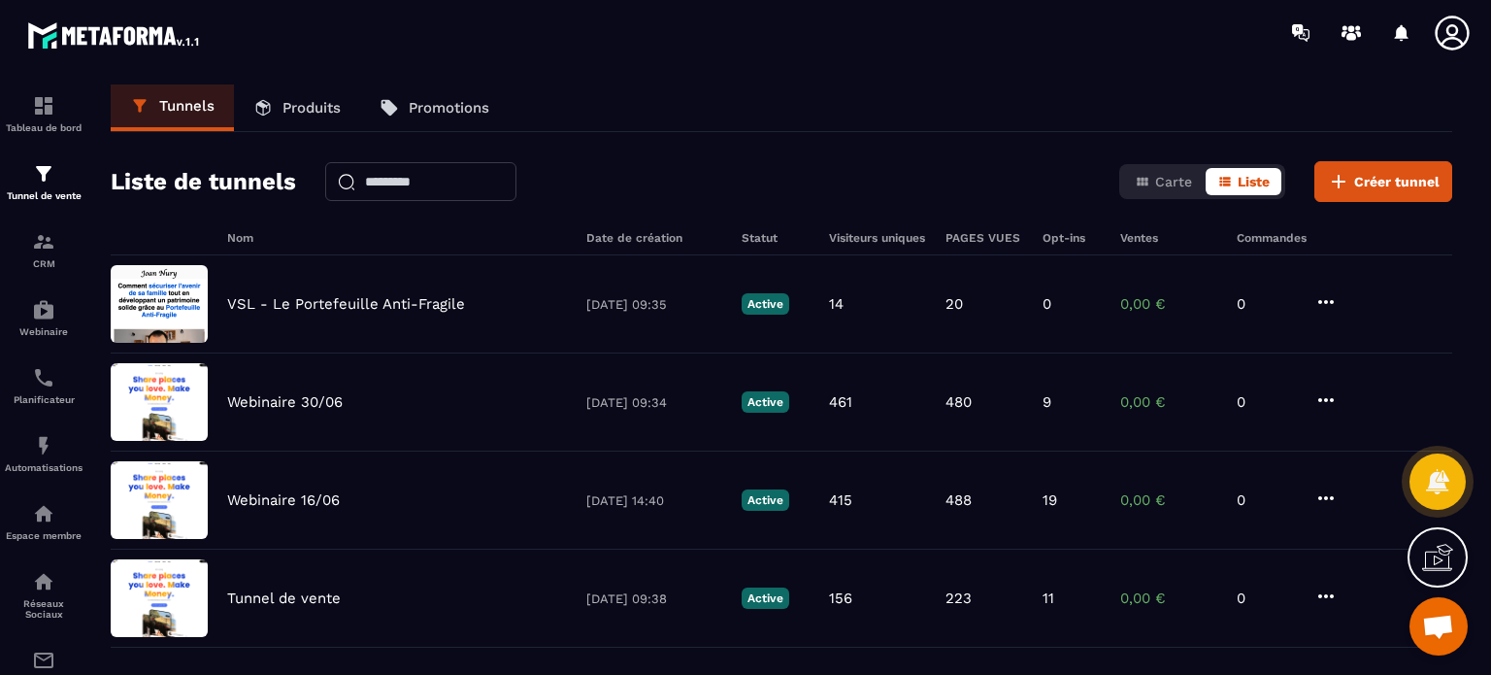
click at [1453, 20] on icon at bounding box center [1452, 33] width 39 height 39
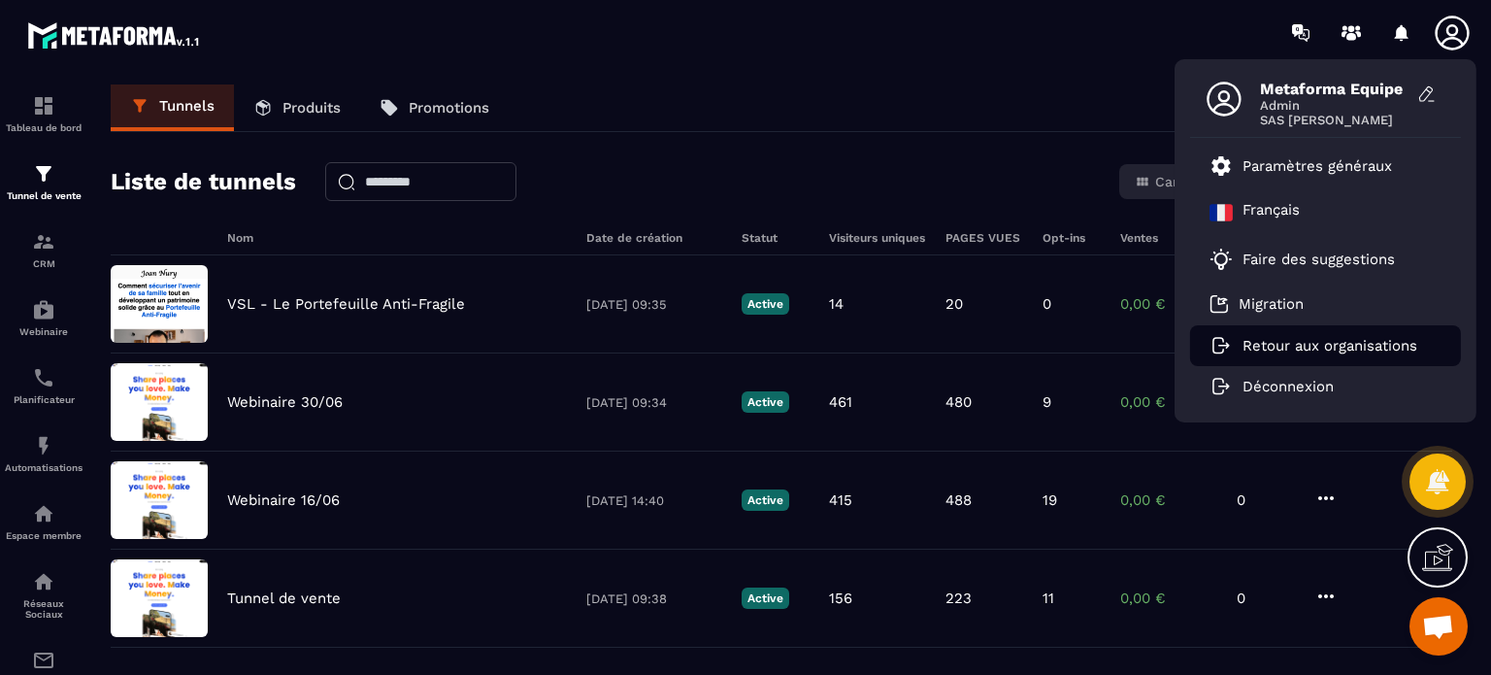
click at [1312, 352] on p "Retour aux organisations" at bounding box center [1330, 345] width 175 height 17
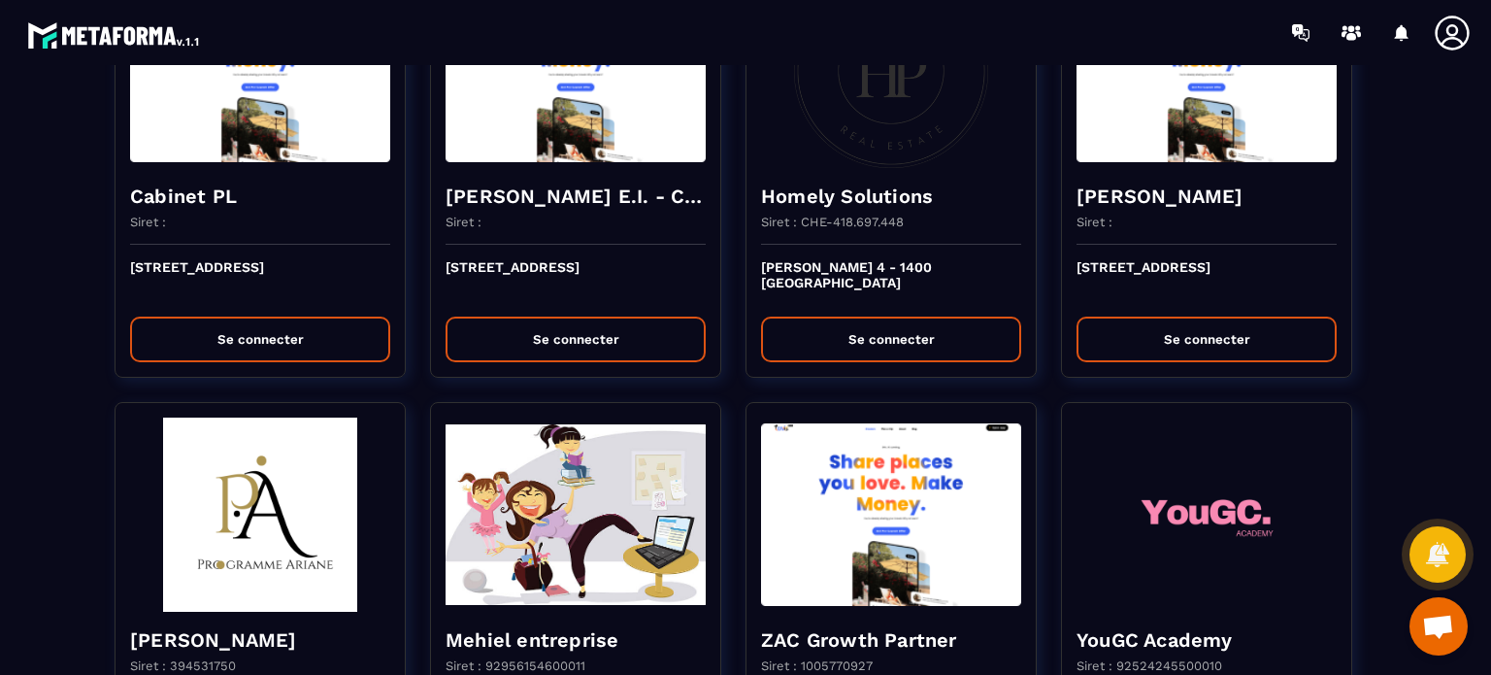
scroll to position [1946, 0]
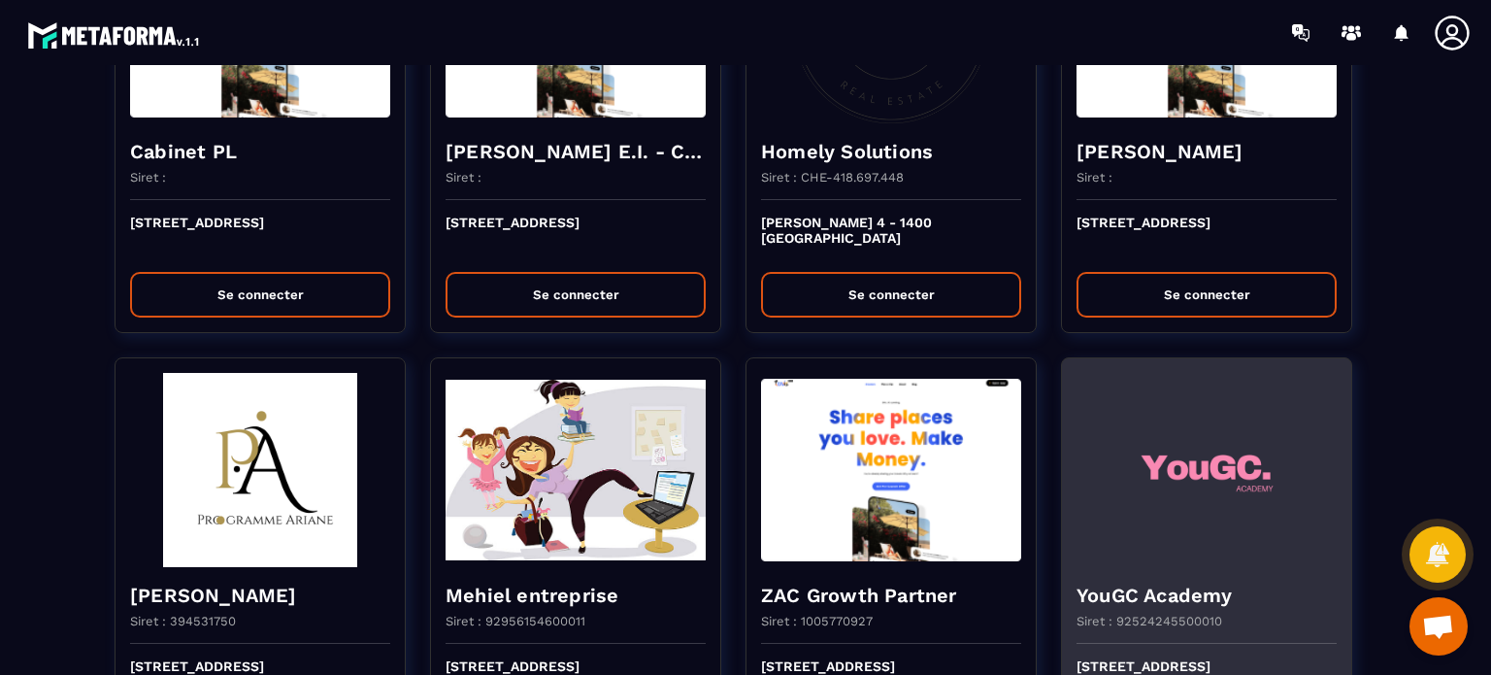
click at [1166, 492] on img at bounding box center [1207, 470] width 260 height 194
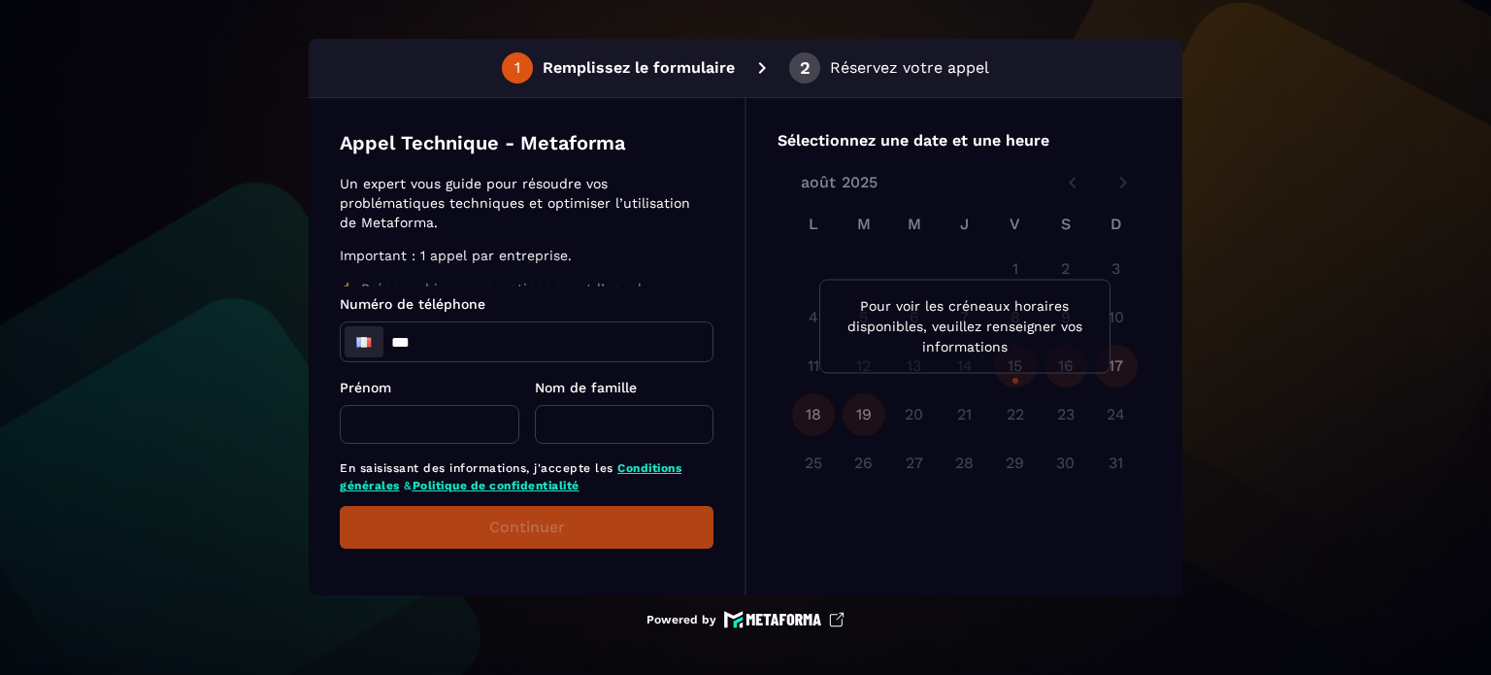
click at [637, 220] on p "Un expert vous guide pour résoudre vos problématiques techniques et optimiser l…" at bounding box center [524, 203] width 368 height 58
